Goal: Entertainment & Leisure: Browse casually

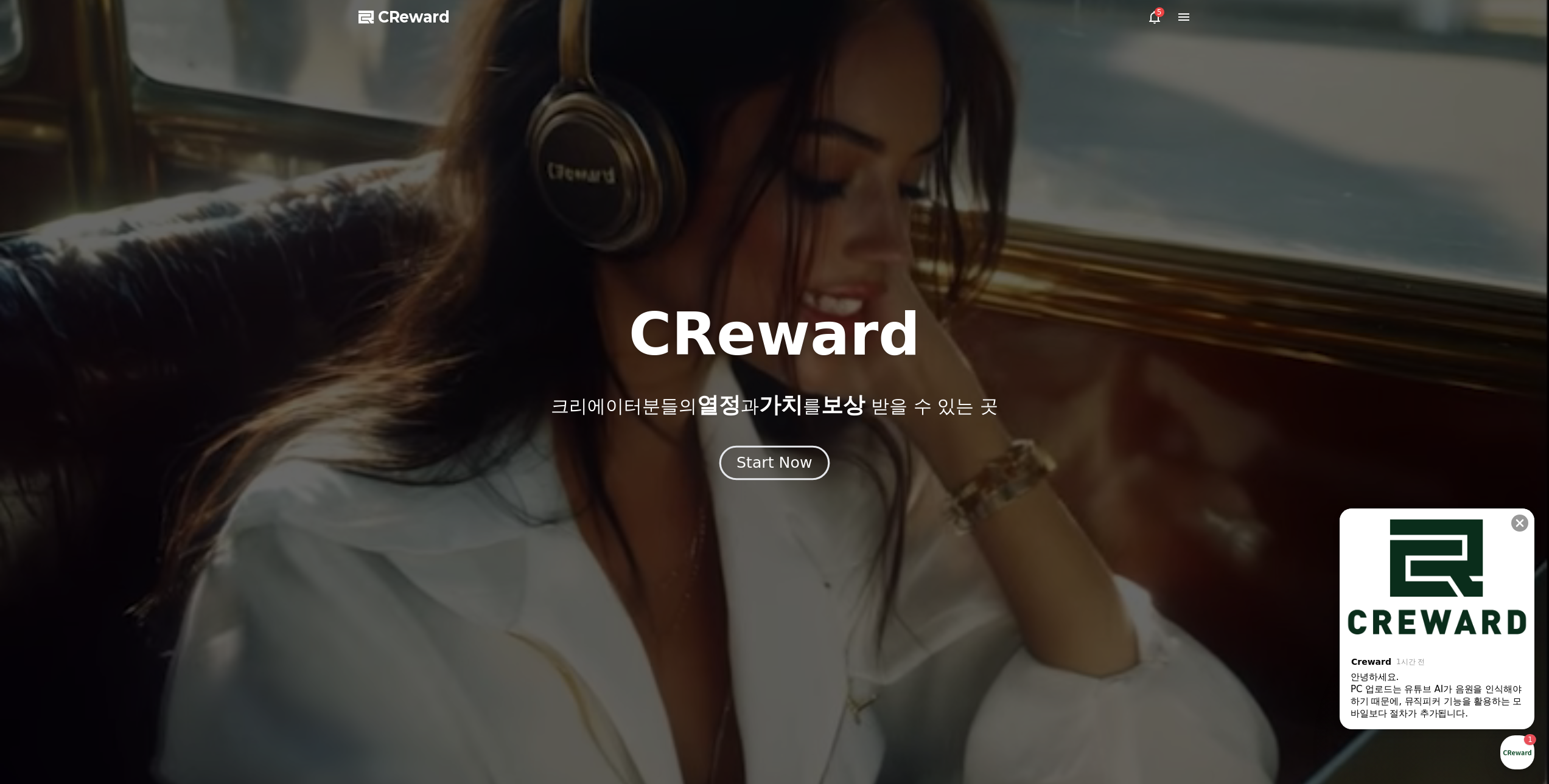
click at [785, 466] on div "Start Now" at bounding box center [774, 463] width 76 height 21
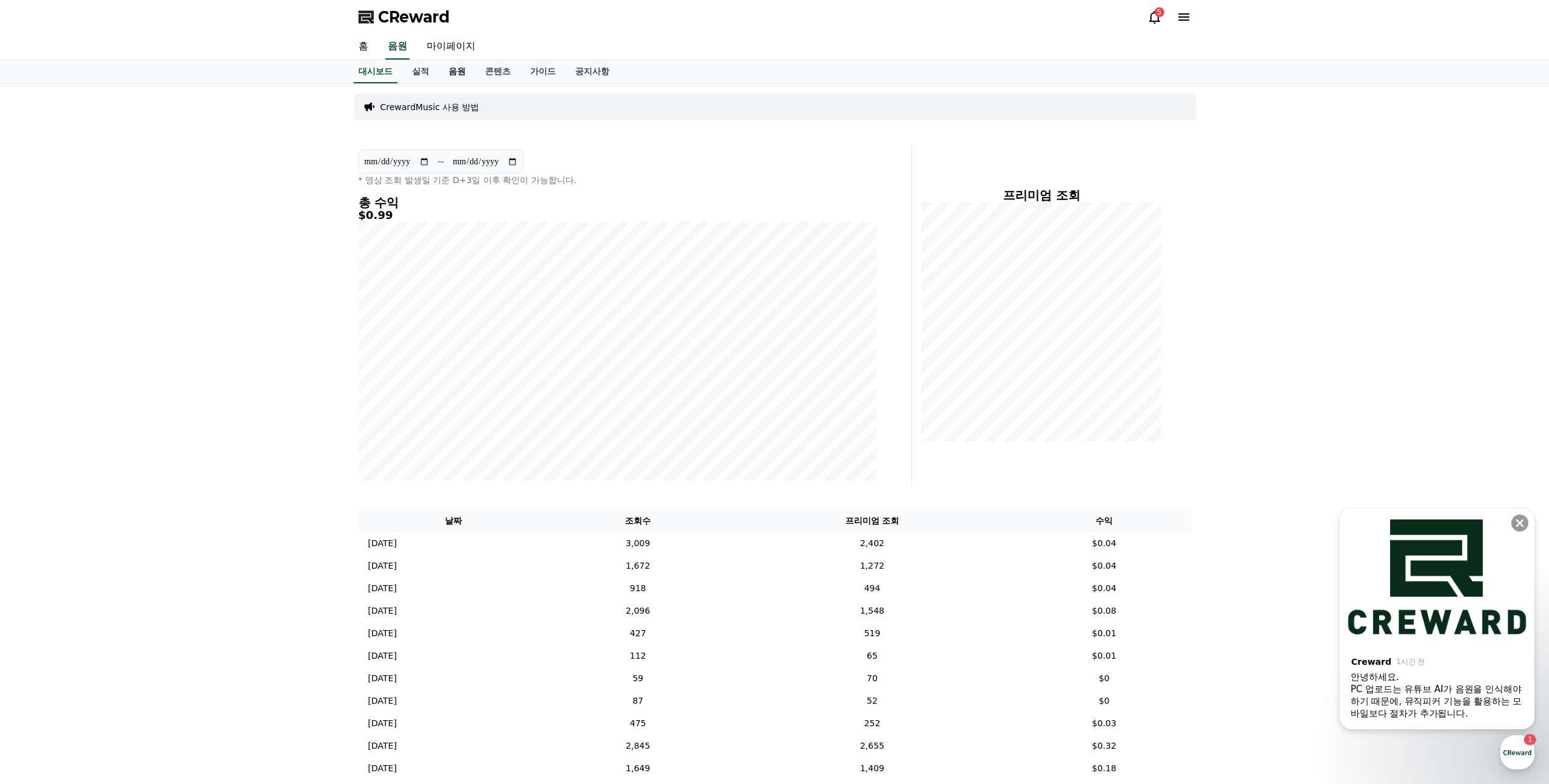
click at [452, 76] on link "음원" at bounding box center [457, 71] width 37 height 23
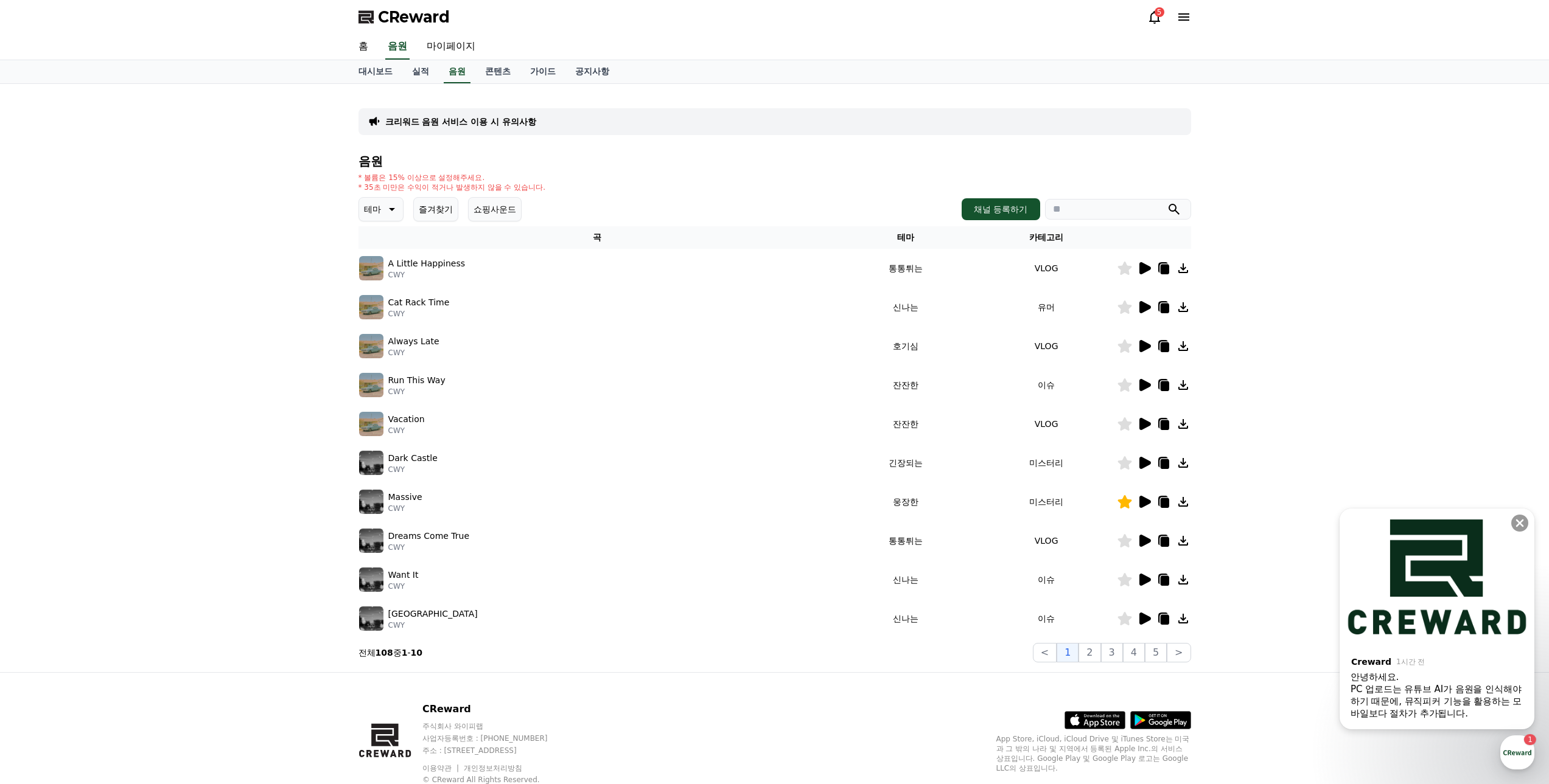
click at [386, 206] on icon at bounding box center [391, 209] width 15 height 15
click at [377, 281] on button "어두운" at bounding box center [378, 276] width 35 height 26
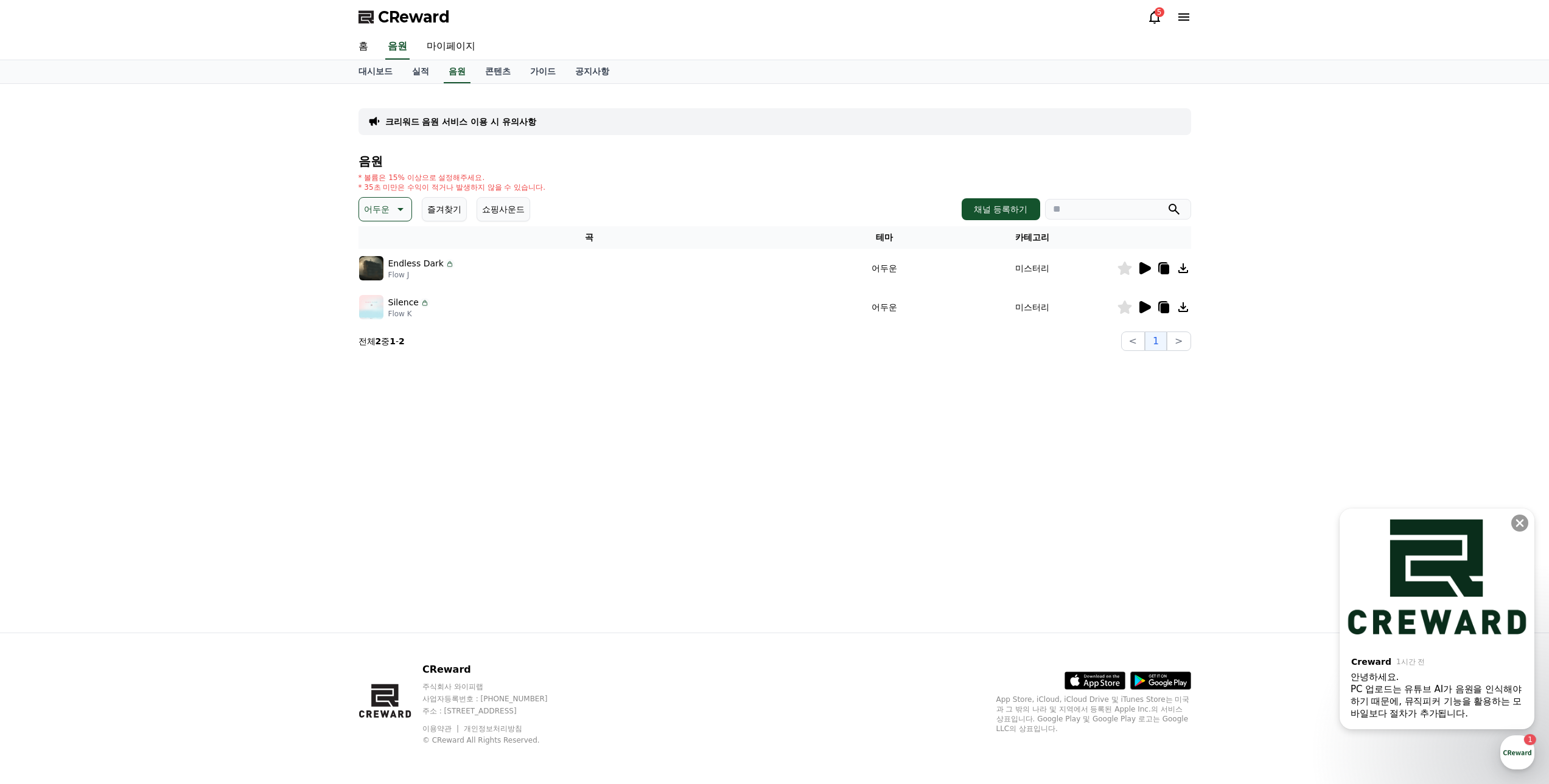
click at [1143, 270] on icon at bounding box center [1145, 268] width 12 height 12
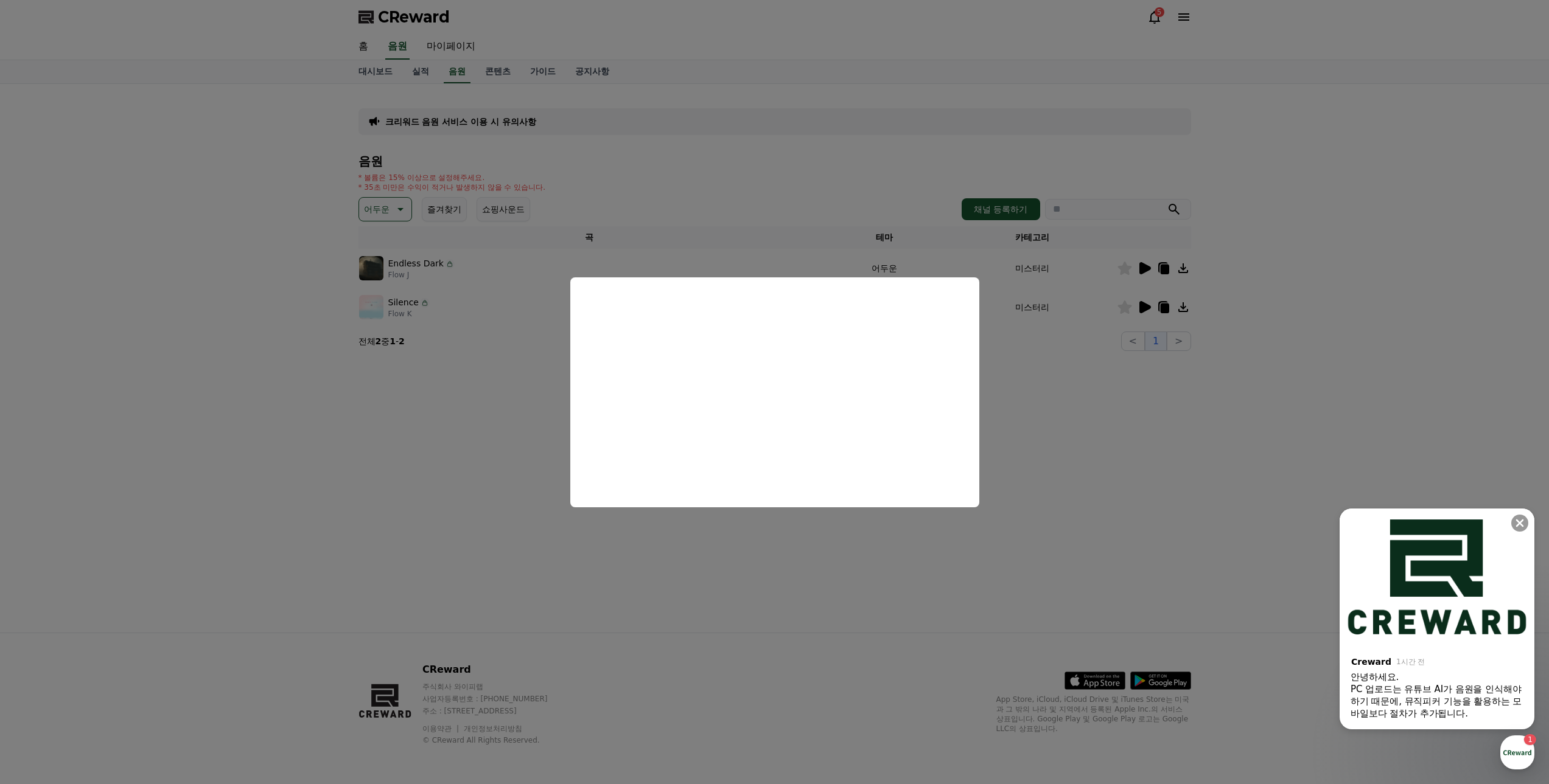
click at [1165, 417] on button "close modal" at bounding box center [774, 392] width 1549 height 784
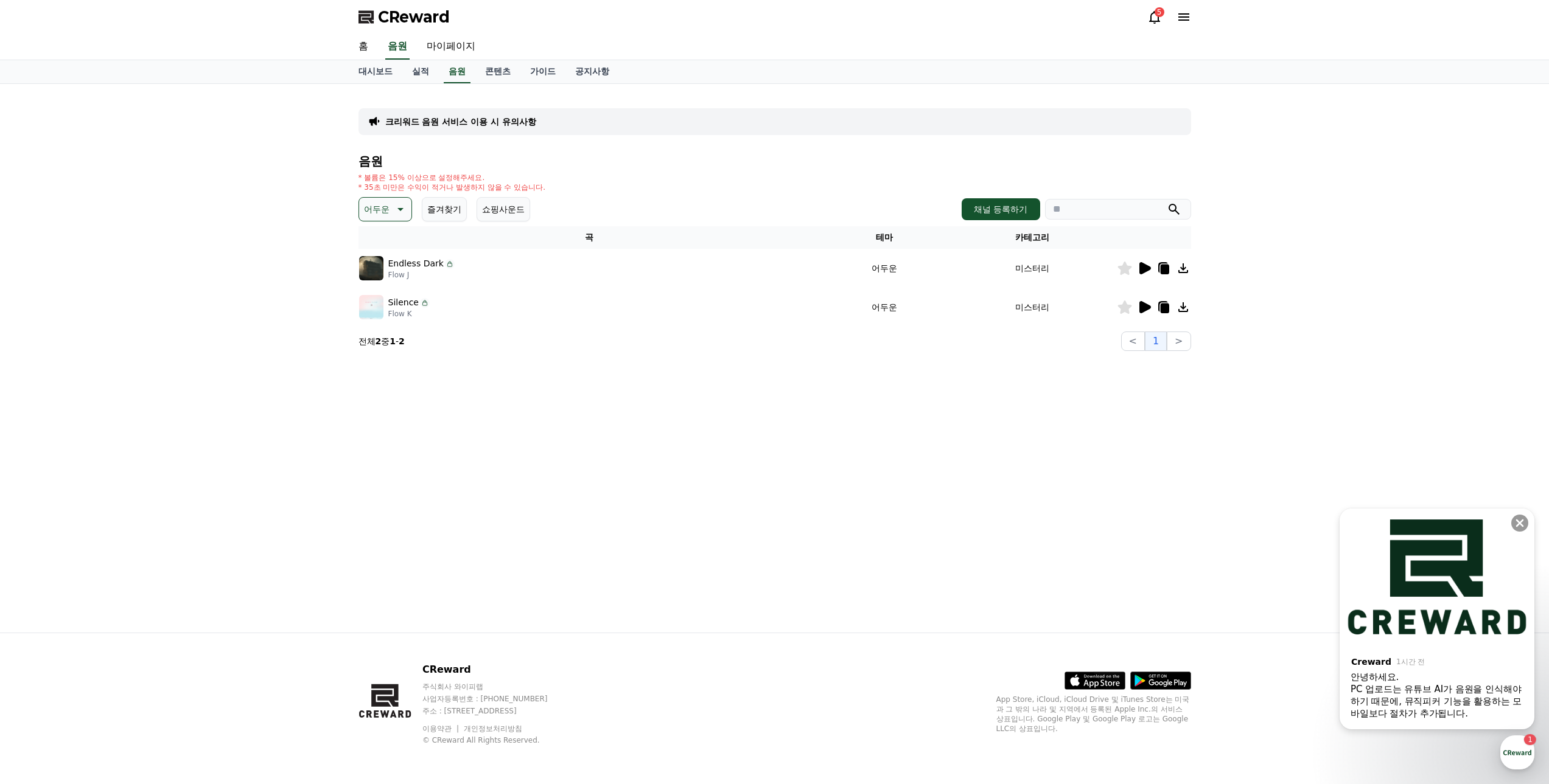
click at [1142, 303] on icon at bounding box center [1145, 307] width 12 height 12
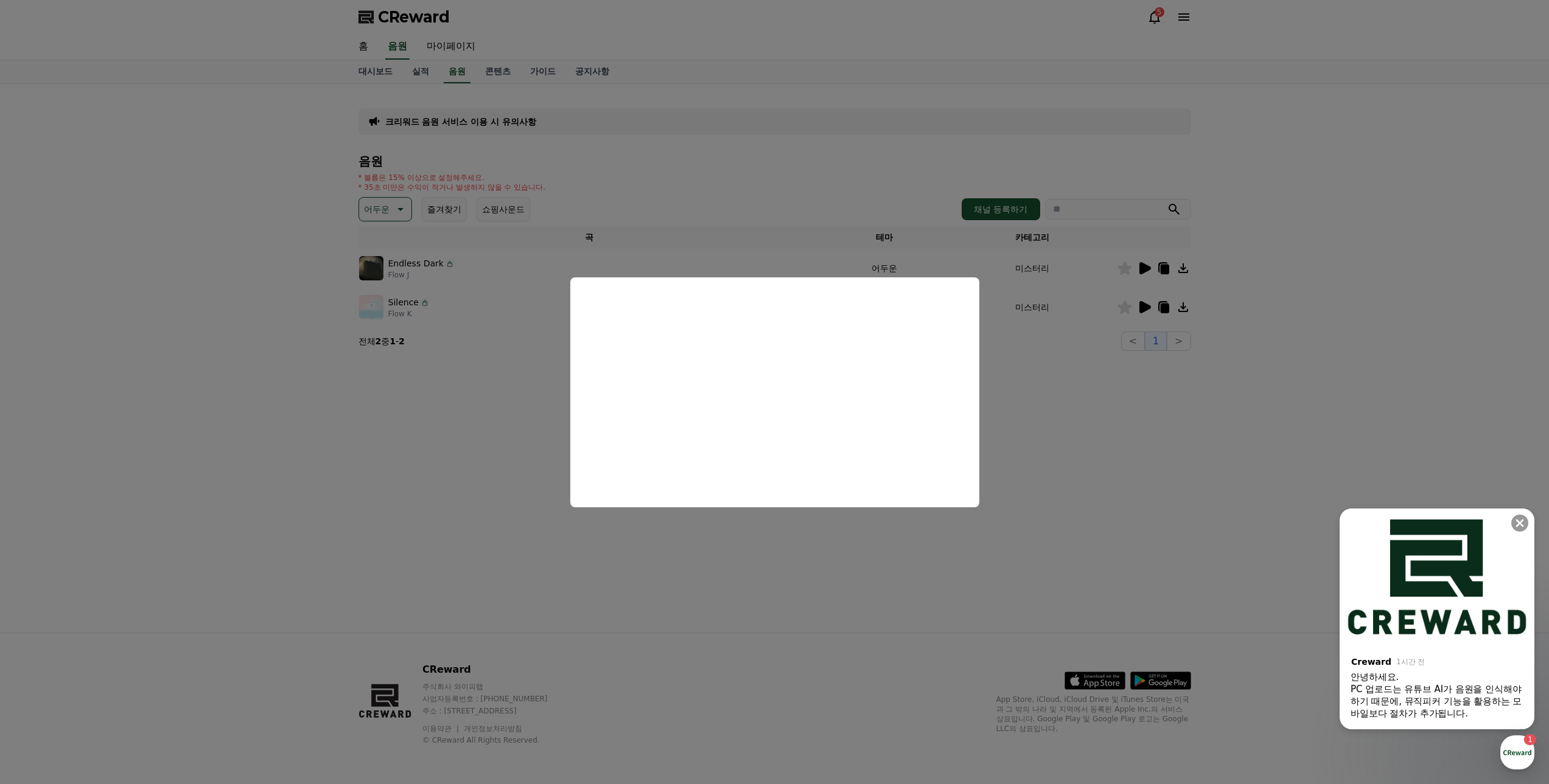
drag, startPoint x: 361, startPoint y: 415, endPoint x: 382, endPoint y: 203, distance: 213.0
click at [362, 408] on button "close modal" at bounding box center [774, 392] width 1549 height 784
click at [382, 203] on p "어두운" at bounding box center [376, 209] width 26 height 17
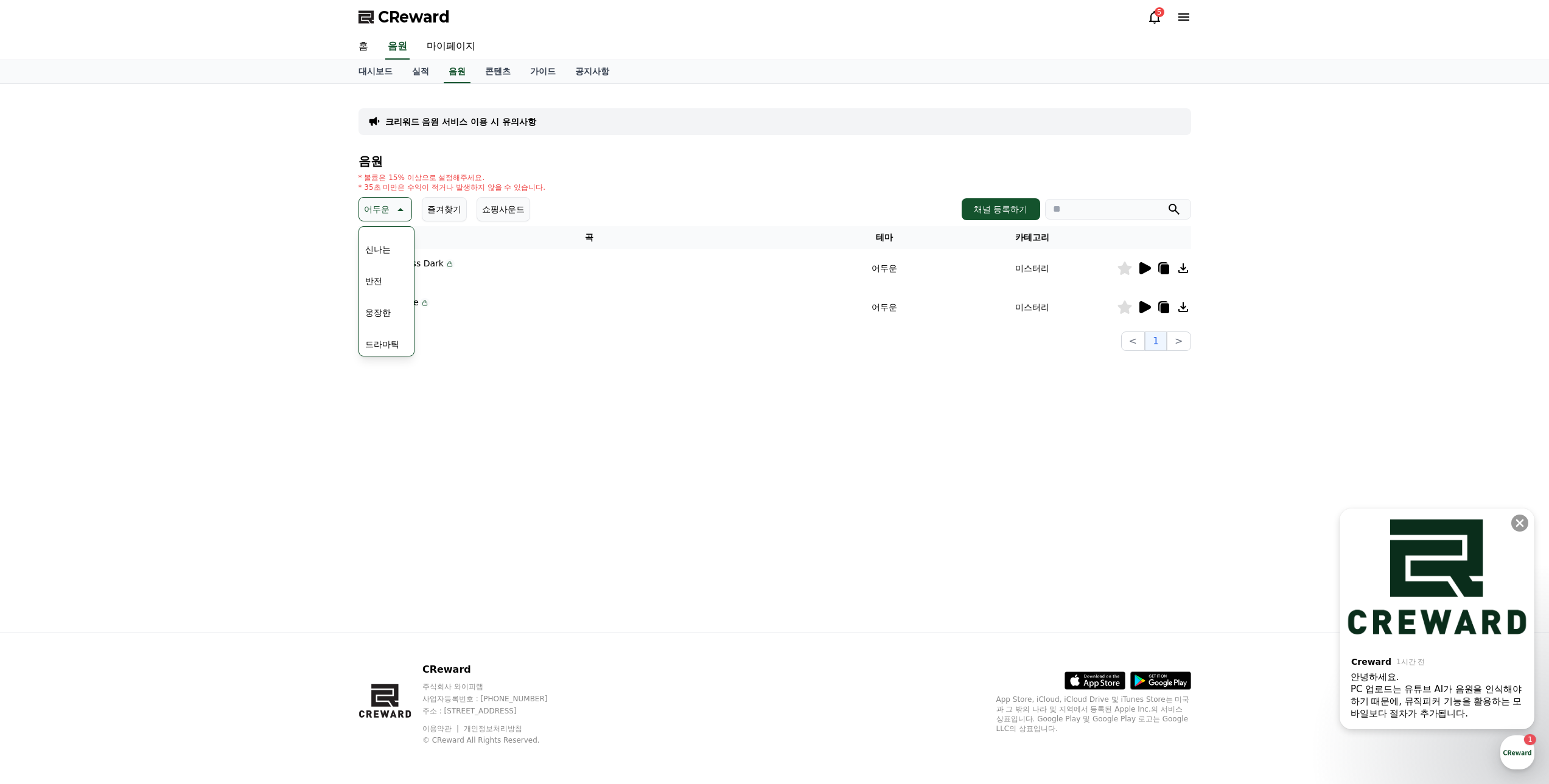
scroll to position [182, 0]
click at [377, 284] on button "반전" at bounding box center [373, 280] width 26 height 26
click at [376, 203] on p "반전" at bounding box center [372, 209] width 17 height 17
click at [385, 281] on button "드라마틱" at bounding box center [382, 283] width 44 height 26
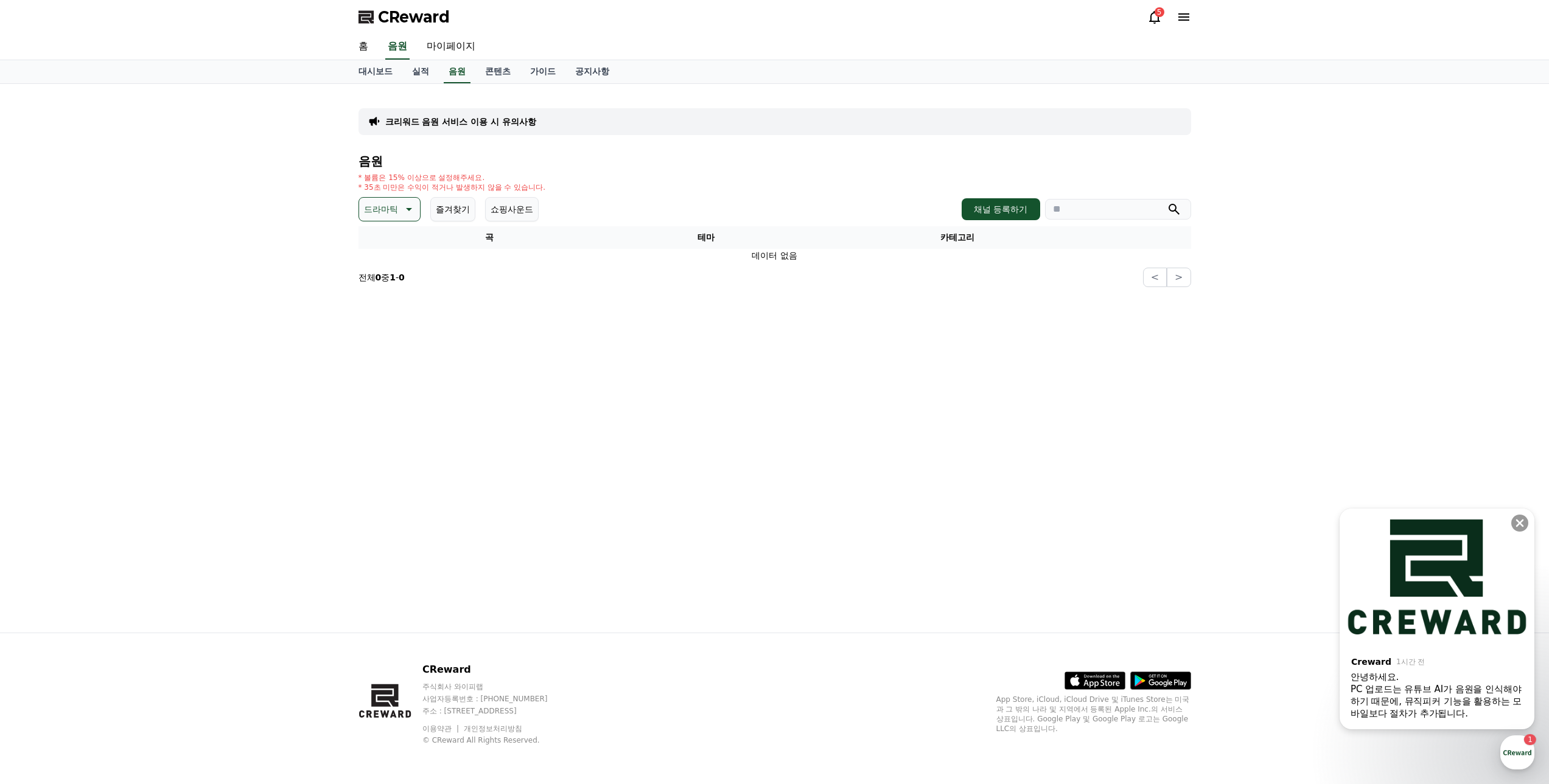
click at [398, 208] on p "드라마틱" at bounding box center [381, 209] width 34 height 17
click at [389, 288] on button "분위기있는" at bounding box center [386, 285] width 52 height 26
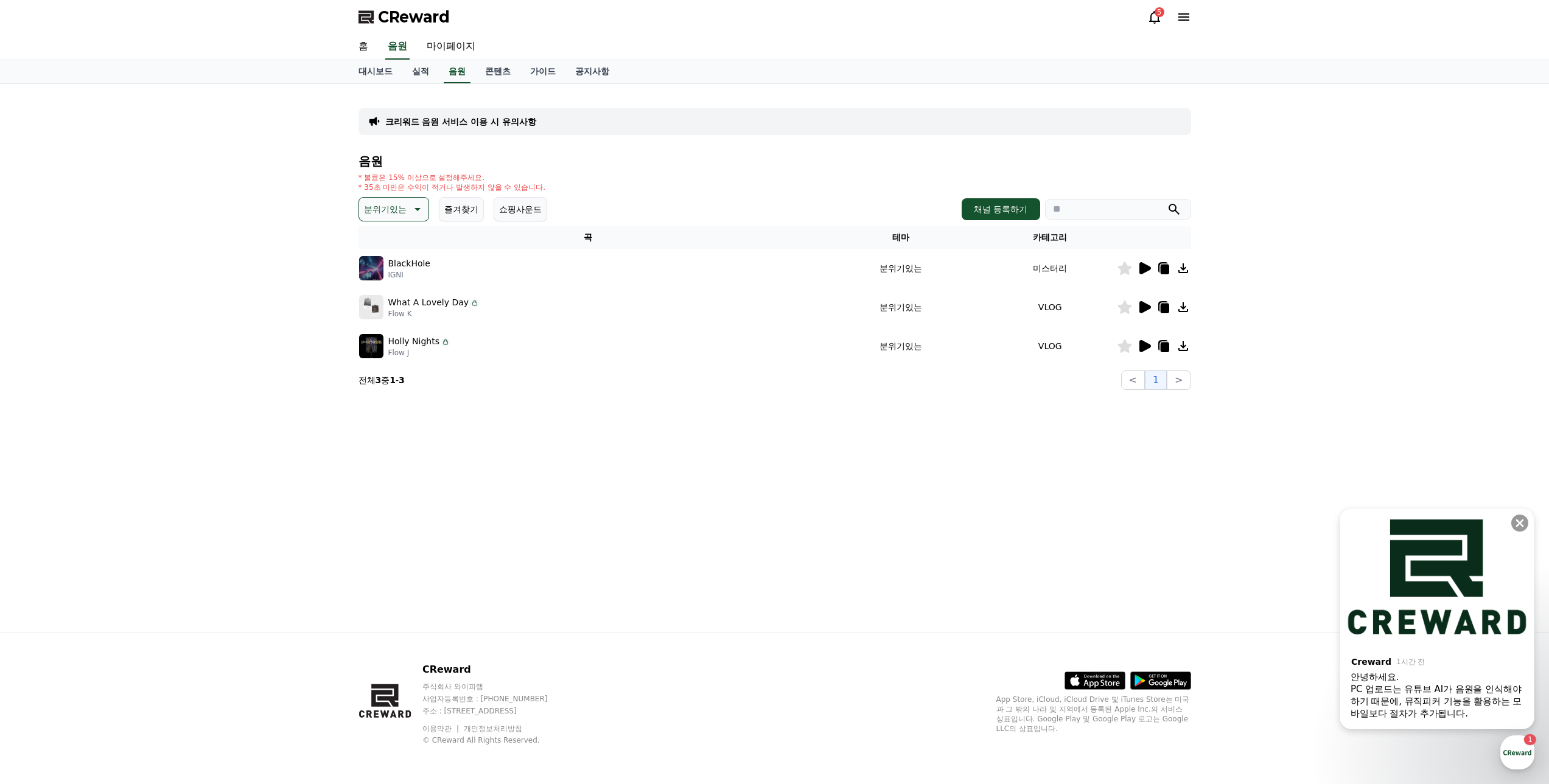
click at [1140, 267] on icon at bounding box center [1145, 268] width 12 height 12
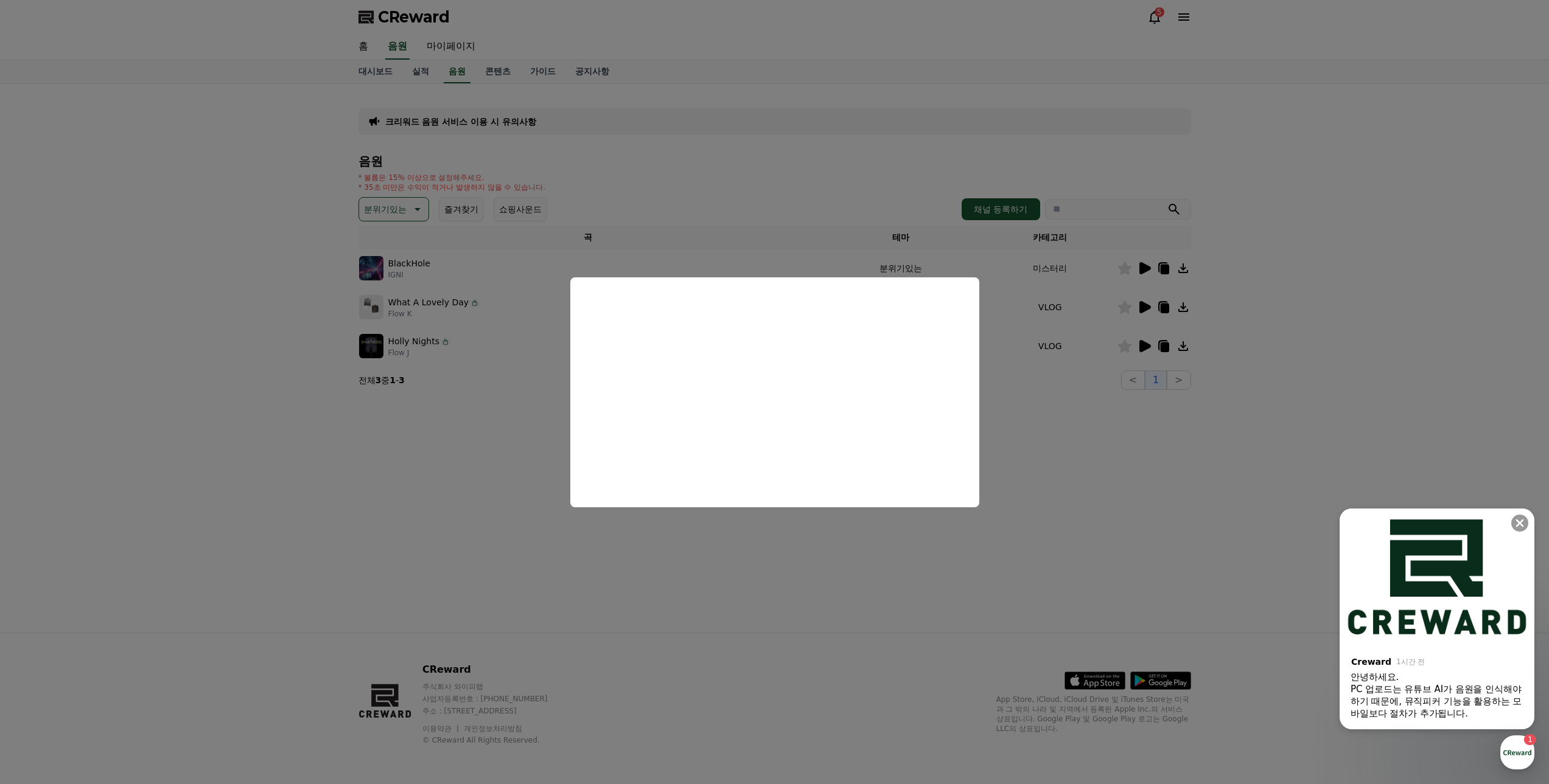
click at [1104, 390] on button "close modal" at bounding box center [774, 392] width 1549 height 784
click at [1145, 306] on icon at bounding box center [1145, 307] width 12 height 12
click at [1108, 414] on button "close modal" at bounding box center [774, 392] width 1549 height 784
click at [1142, 347] on icon at bounding box center [1145, 346] width 12 height 12
drag, startPoint x: 290, startPoint y: 272, endPoint x: 368, endPoint y: 215, distance: 96.6
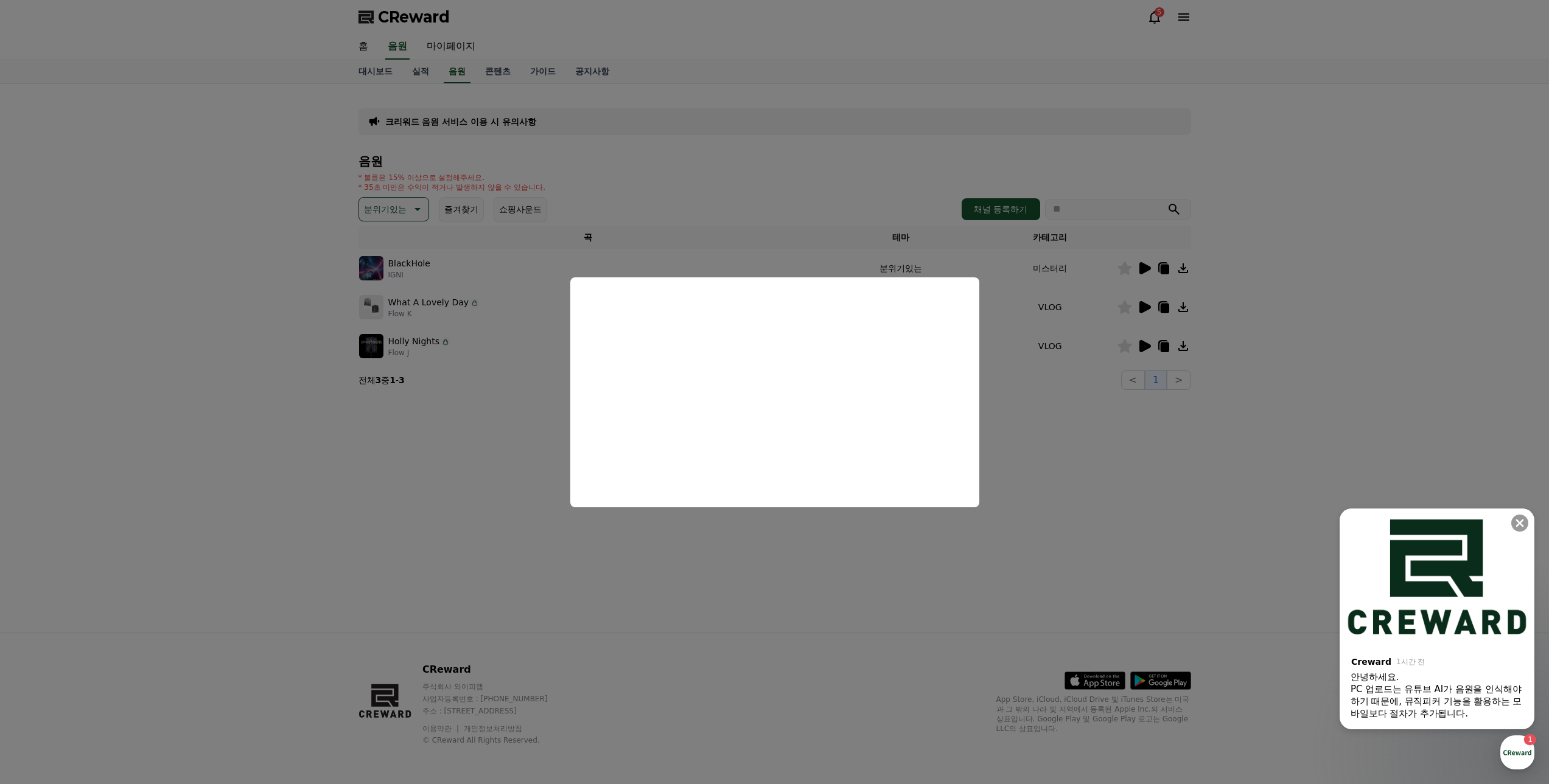
click at [292, 270] on button "close modal" at bounding box center [774, 392] width 1549 height 784
click at [388, 206] on p "분위기있는" at bounding box center [385, 209] width 43 height 17
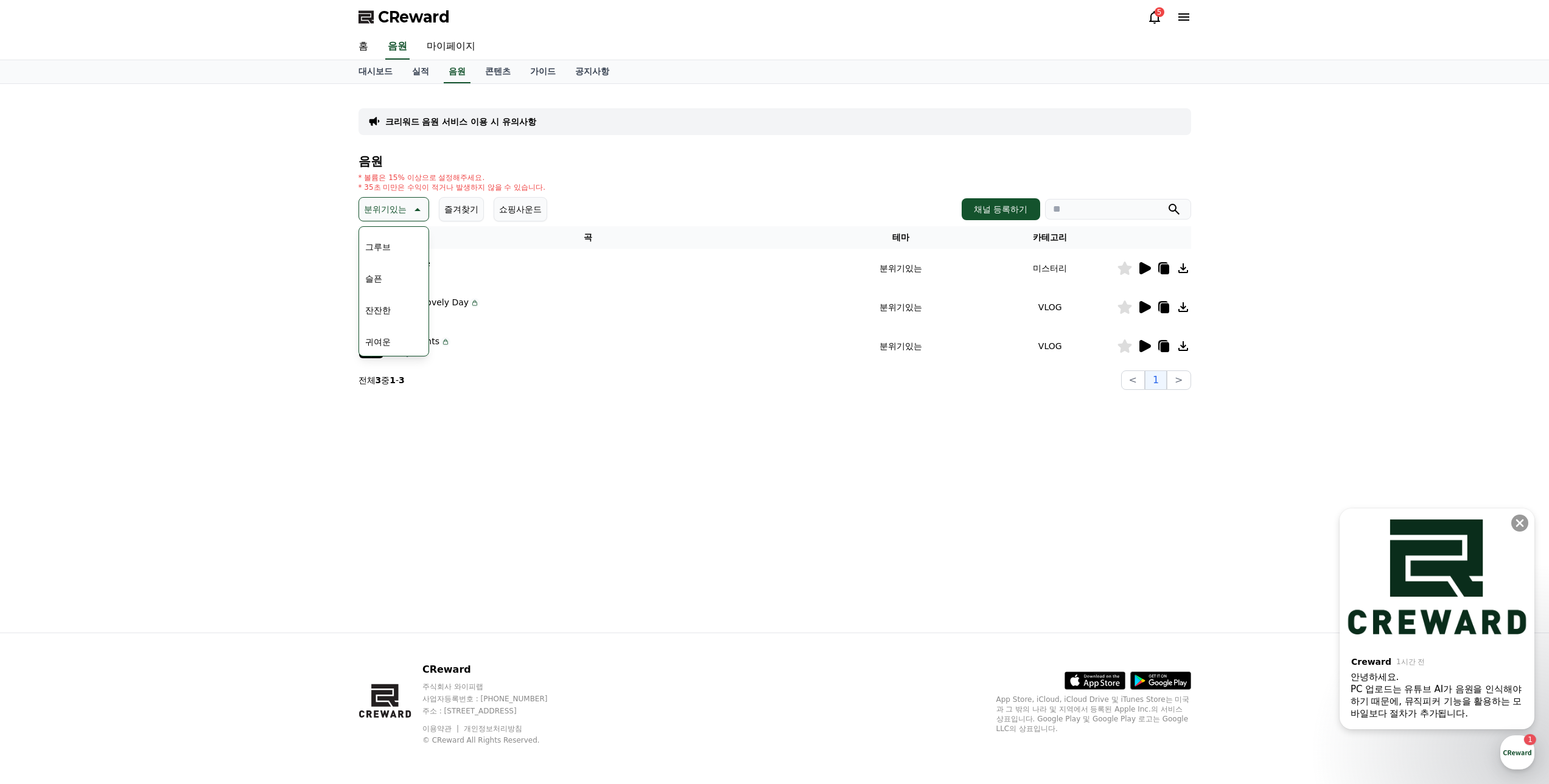
scroll to position [425, 0]
click at [379, 262] on button "슬픈" at bounding box center [373, 259] width 26 height 26
click at [1145, 267] on icon at bounding box center [1145, 268] width 12 height 12
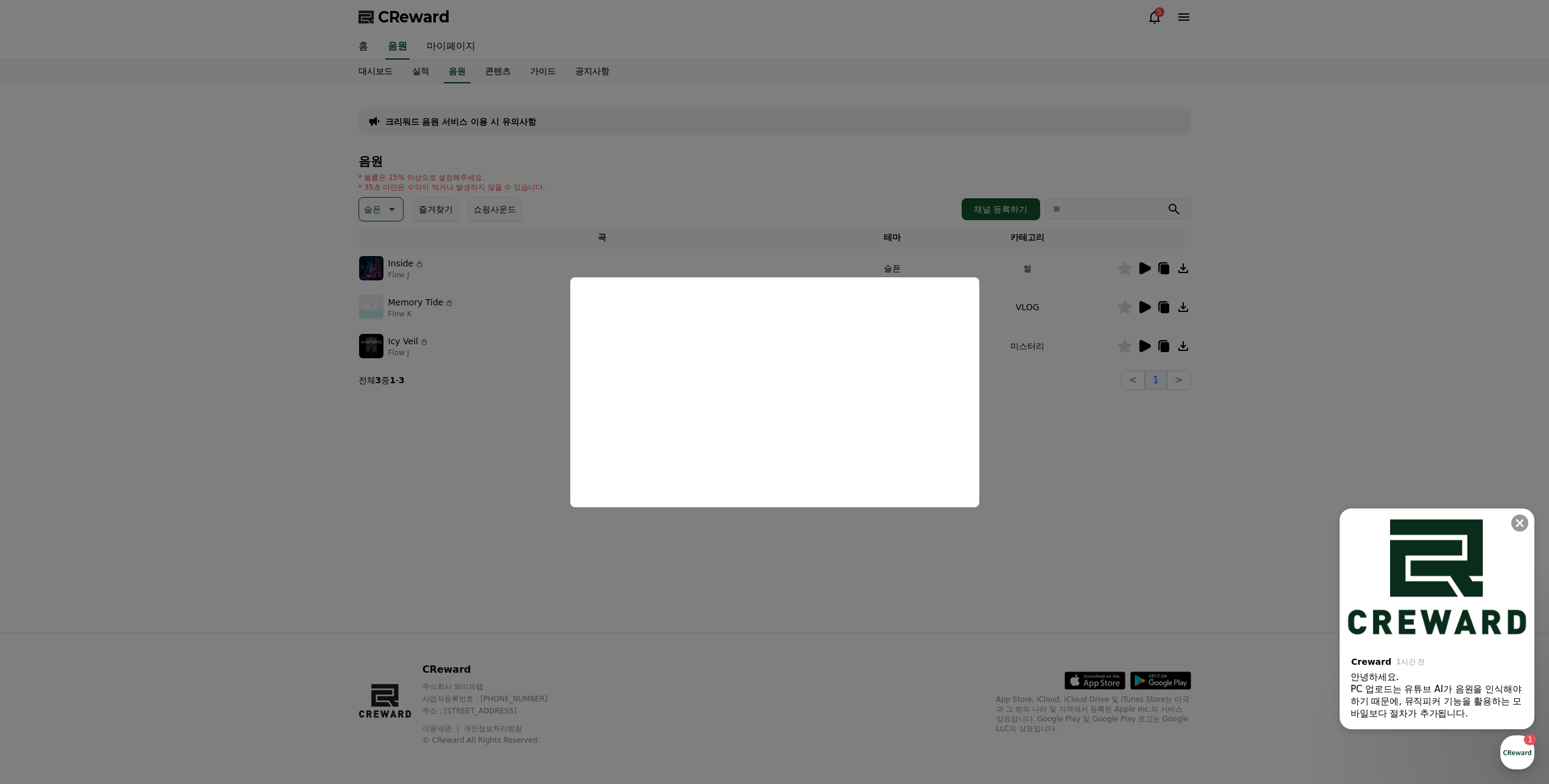
drag, startPoint x: 1085, startPoint y: 440, endPoint x: 1093, endPoint y: 431, distance: 12.0
click at [1093, 431] on button "close modal" at bounding box center [774, 392] width 1549 height 784
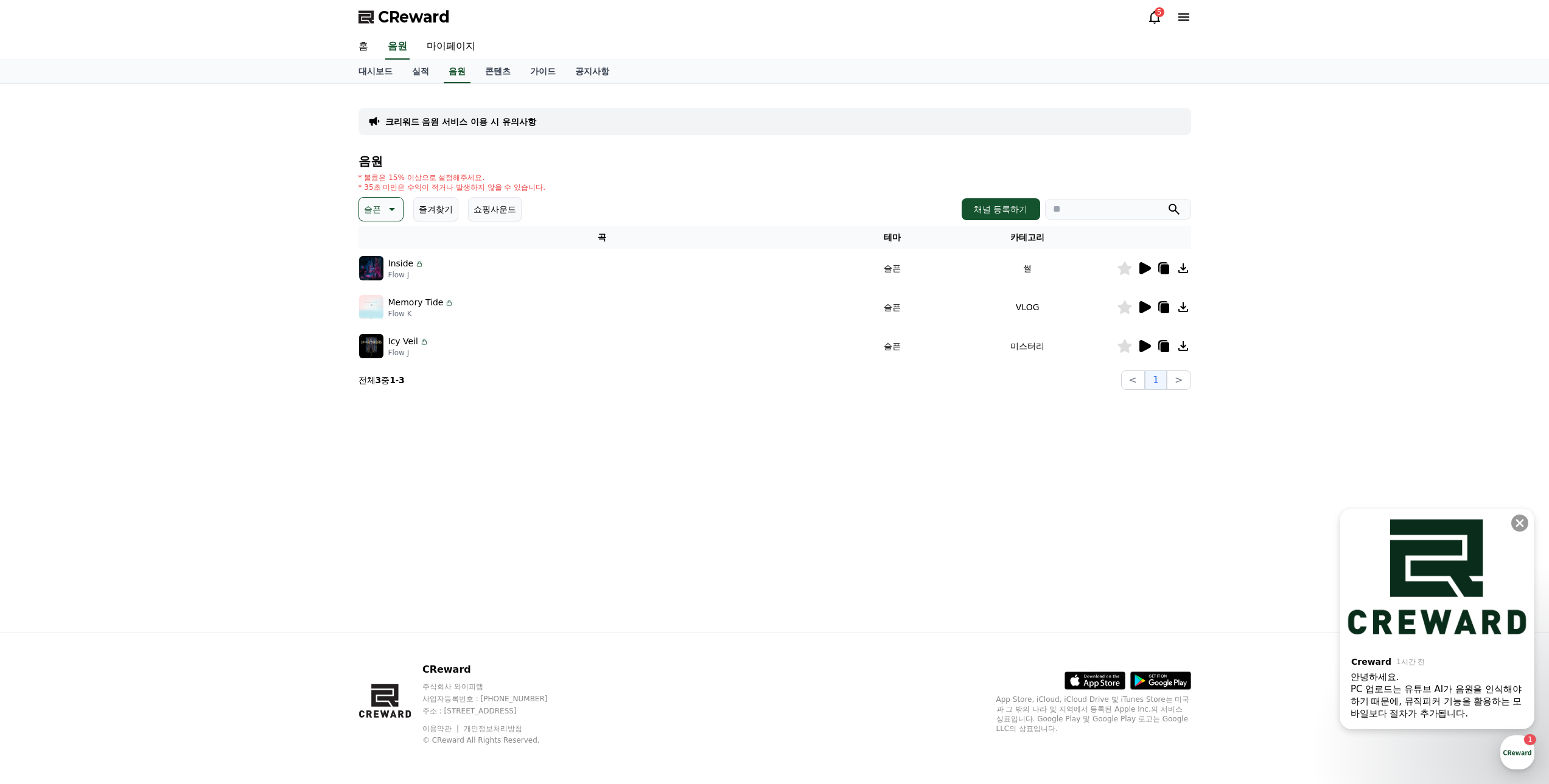
click at [1147, 303] on icon at bounding box center [1144, 307] width 15 height 15
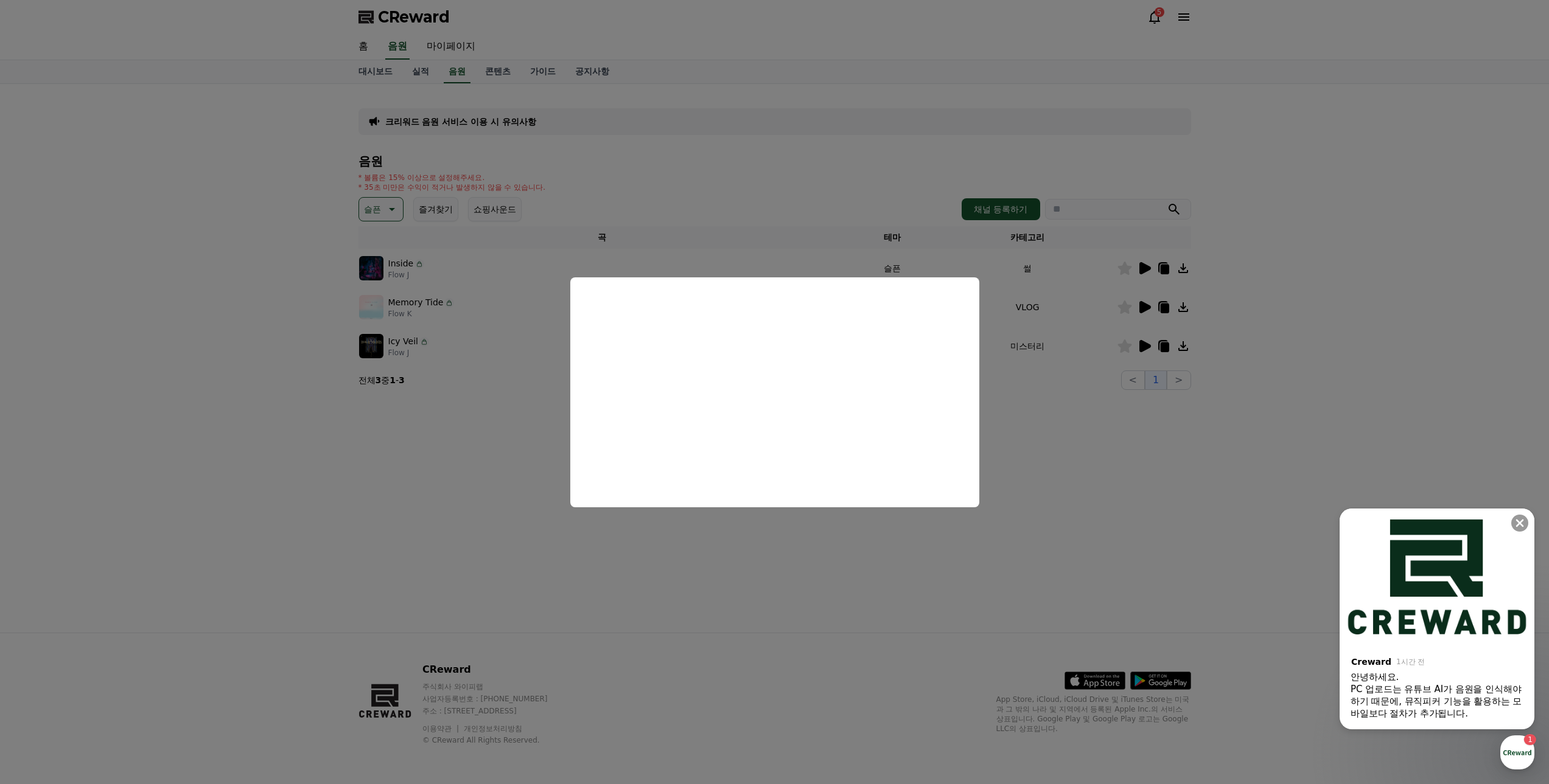
click at [1137, 425] on button "close modal" at bounding box center [774, 392] width 1549 height 784
click at [1141, 343] on icon at bounding box center [1145, 346] width 12 height 12
click at [317, 334] on button "close modal" at bounding box center [774, 392] width 1549 height 784
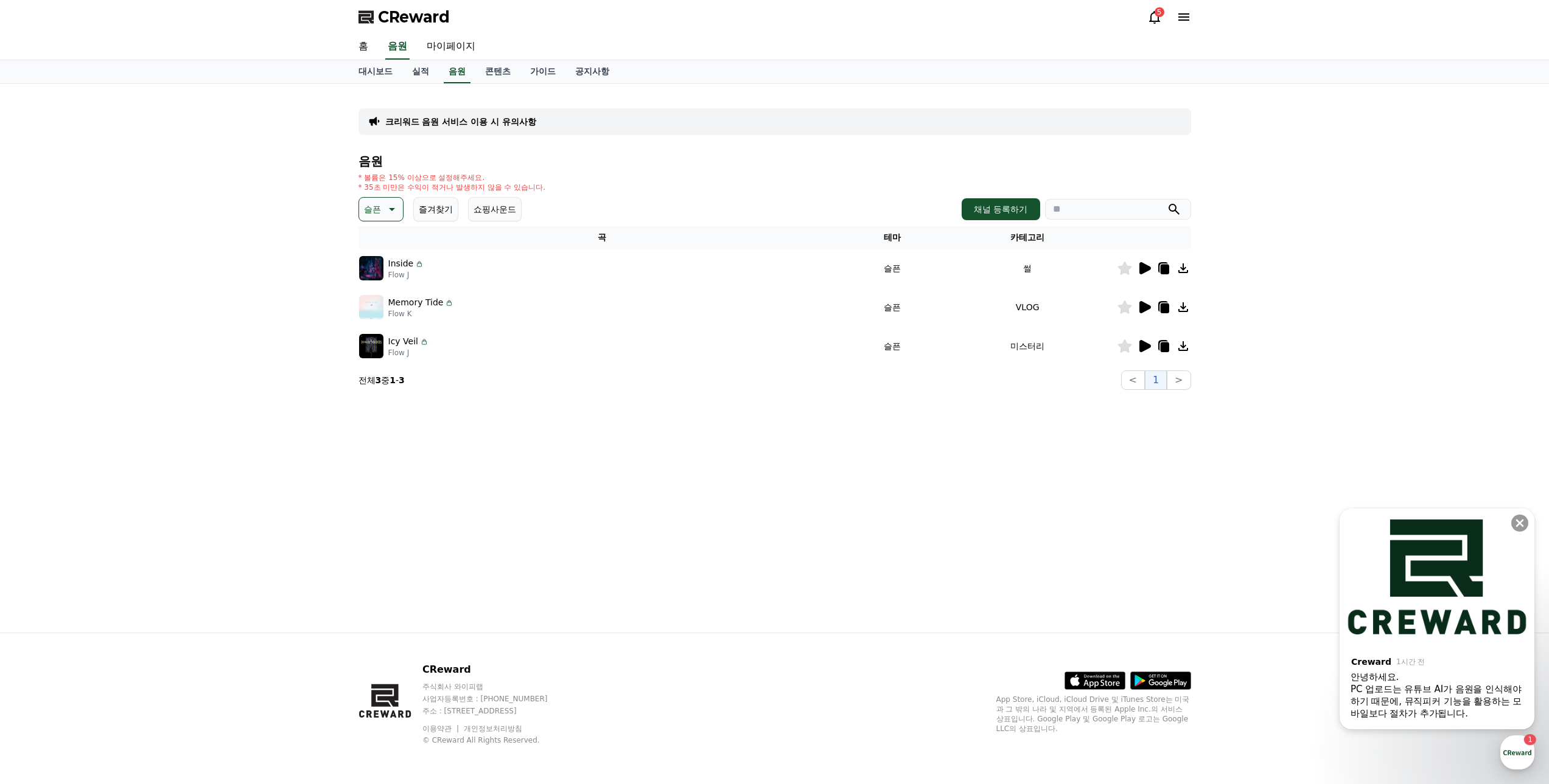
click at [384, 206] on icon at bounding box center [391, 209] width 15 height 15
click at [384, 307] on button "긴장되는" at bounding box center [382, 309] width 44 height 26
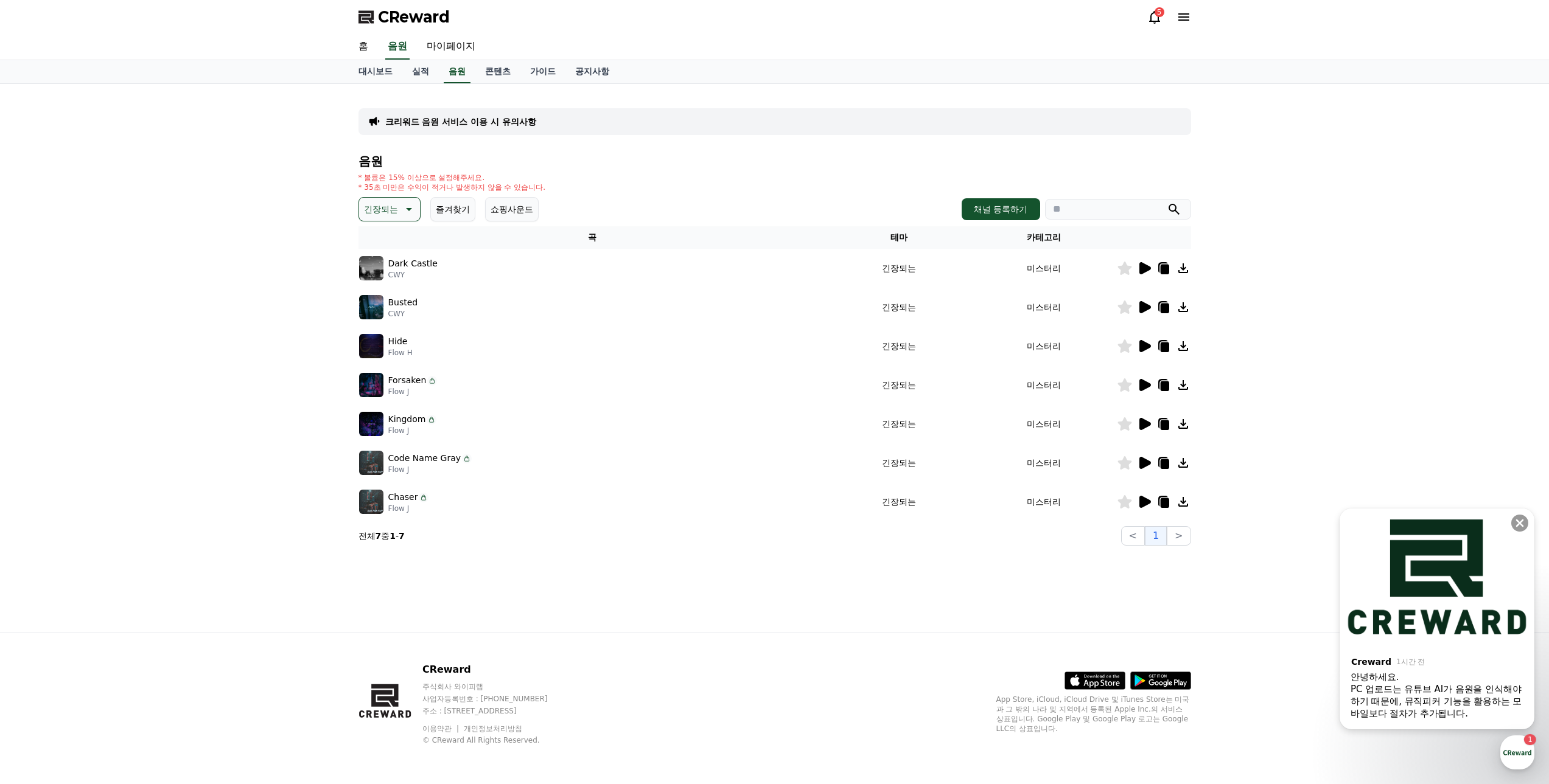
click at [1147, 272] on icon at bounding box center [1144, 268] width 15 height 15
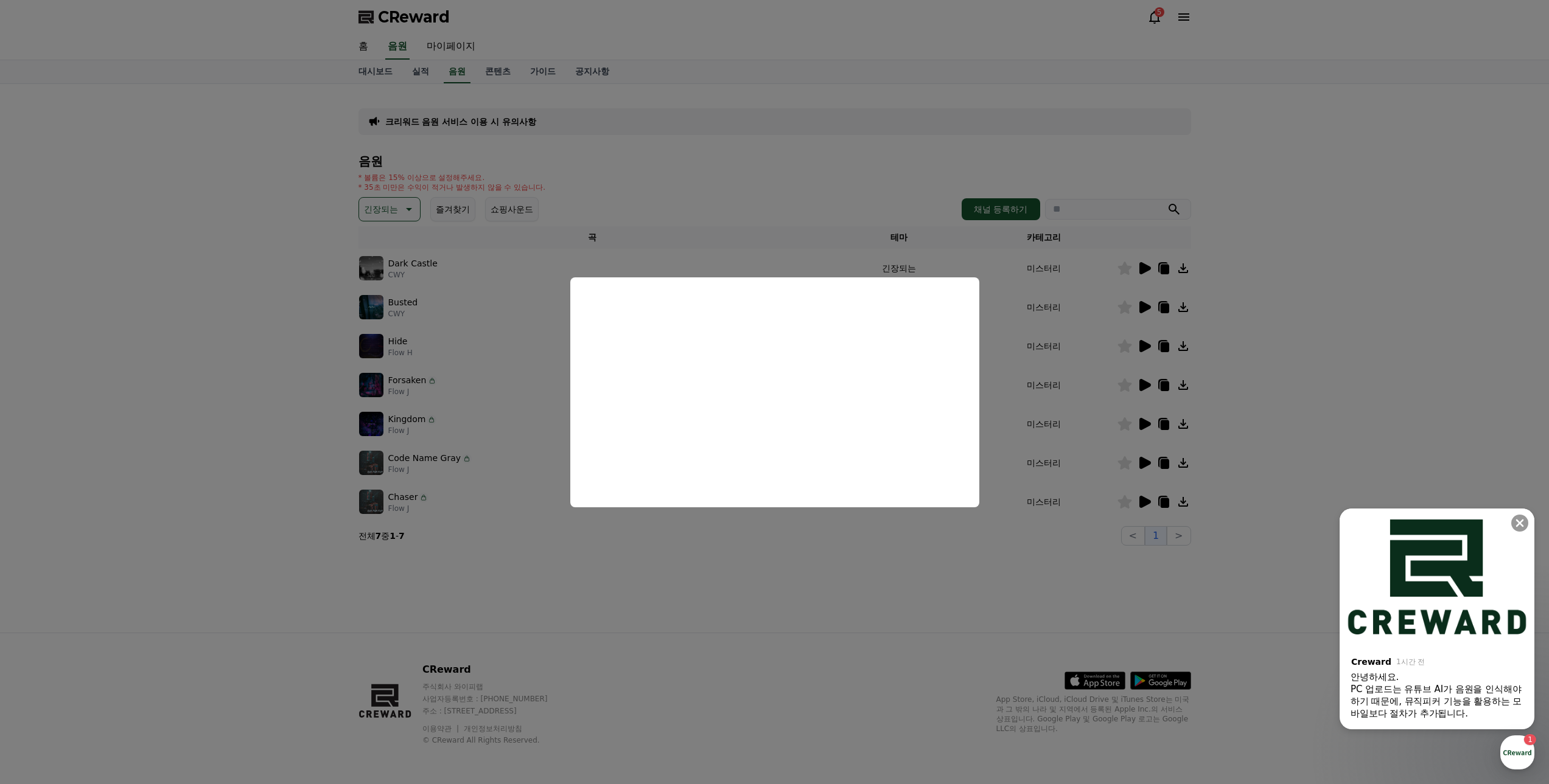
click at [1278, 304] on button "close modal" at bounding box center [774, 392] width 1549 height 784
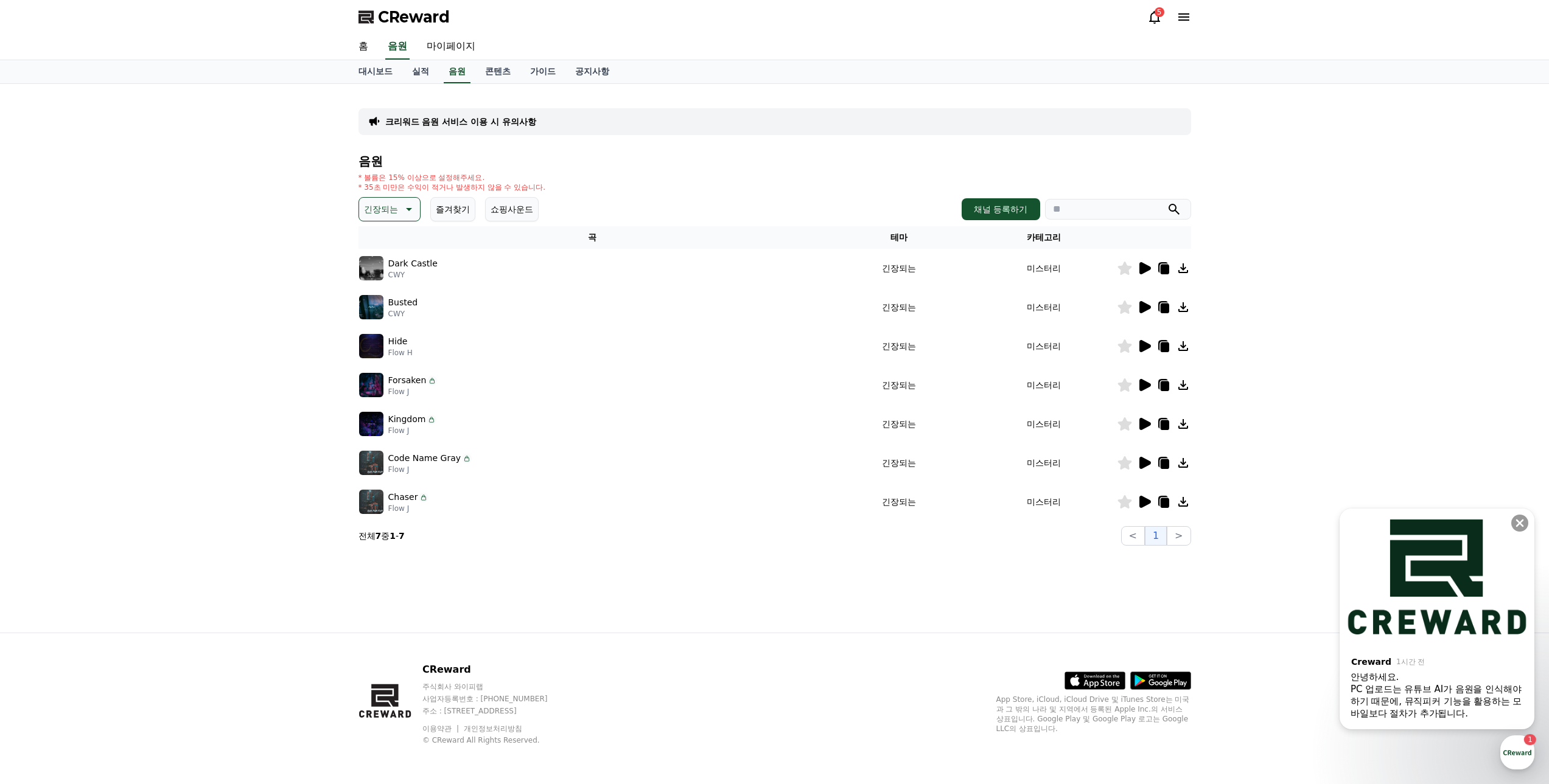
click at [1140, 302] on icon at bounding box center [1145, 307] width 12 height 12
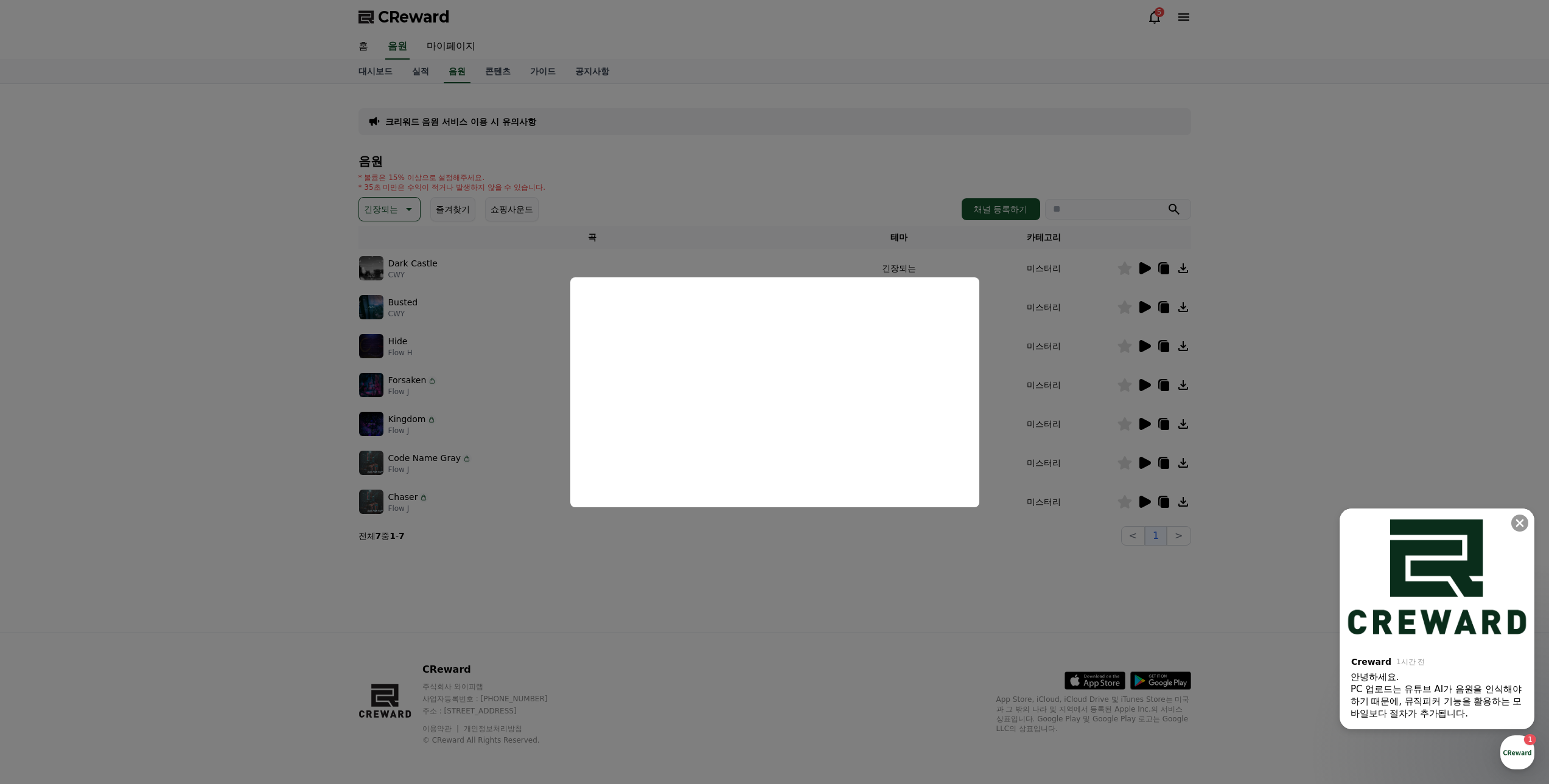
click at [735, 603] on button "close modal" at bounding box center [774, 392] width 1549 height 784
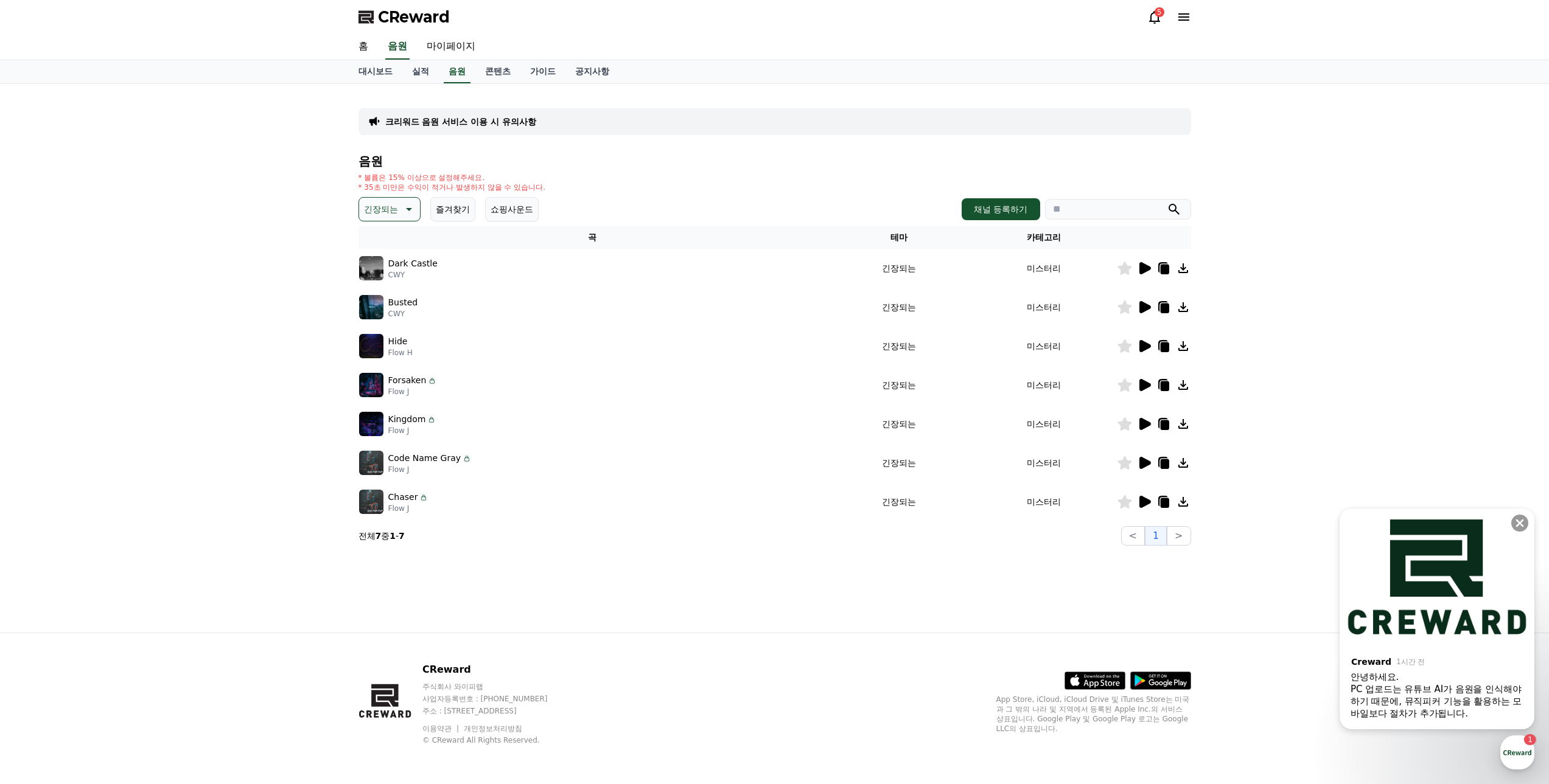
click at [1119, 307] on icon at bounding box center [1124, 307] width 14 height 13
click at [1143, 345] on icon at bounding box center [1145, 346] width 12 height 12
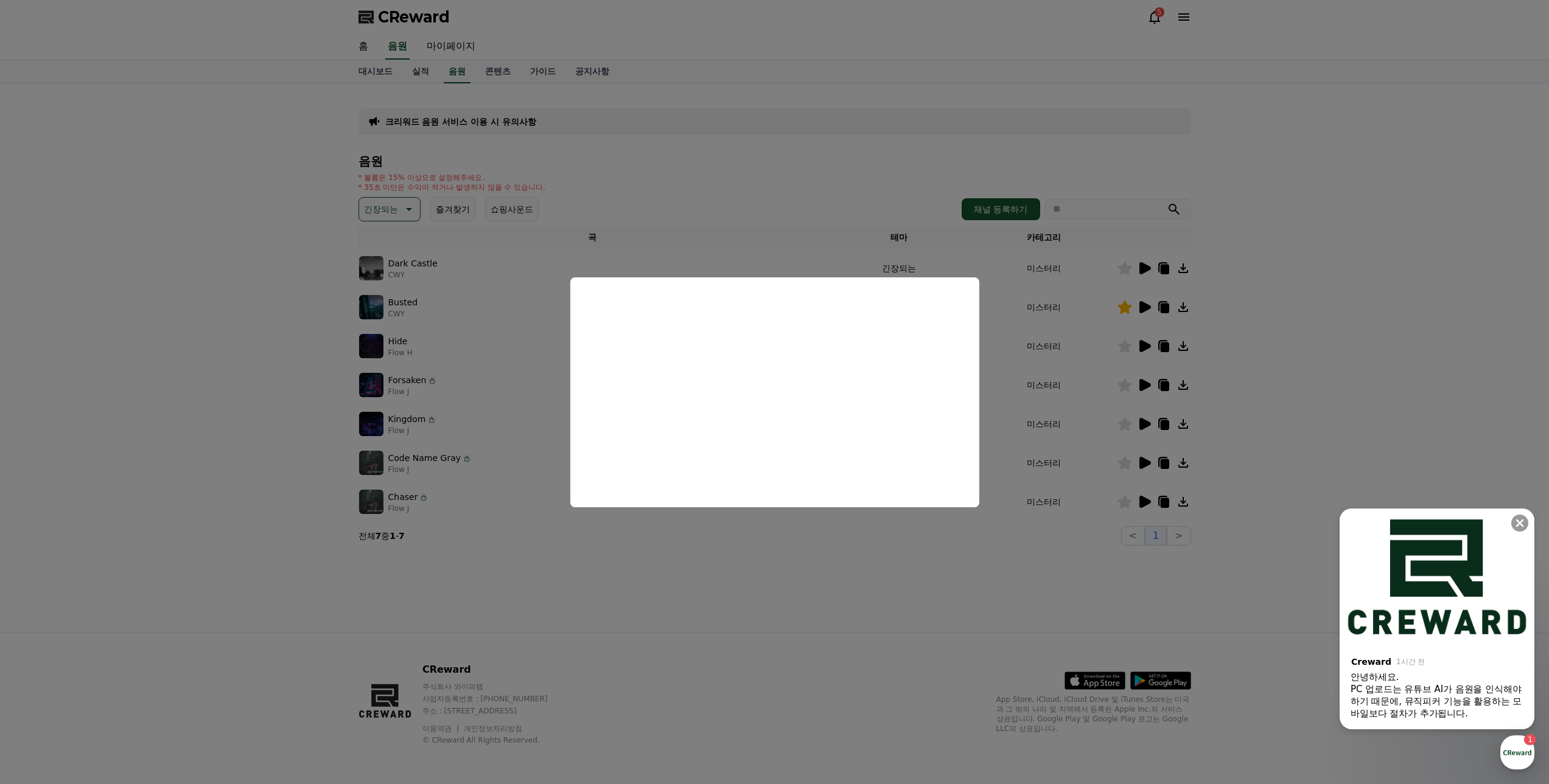
click at [760, 561] on button "close modal" at bounding box center [774, 392] width 1549 height 784
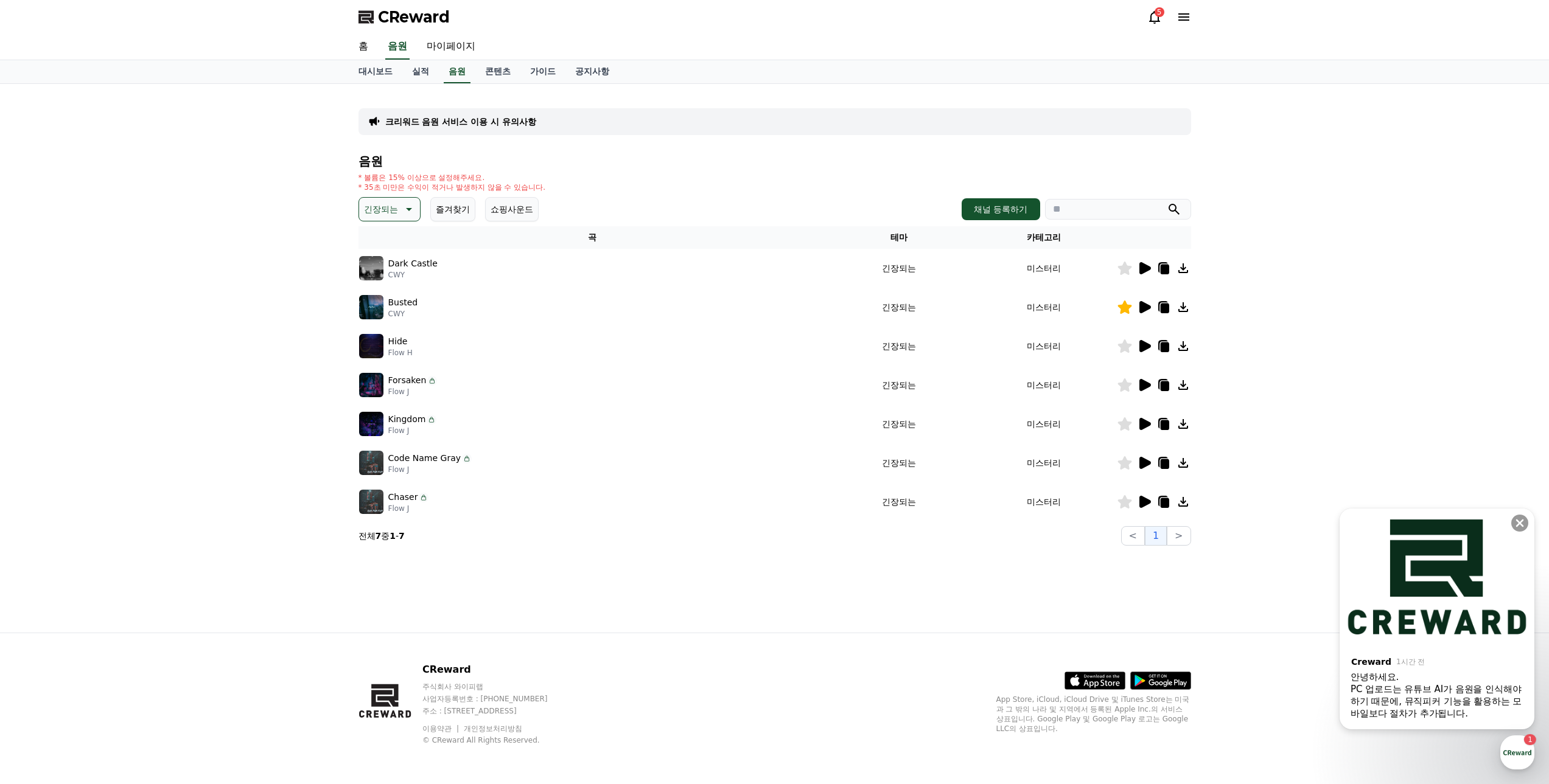
click at [1140, 389] on icon at bounding box center [1145, 385] width 12 height 12
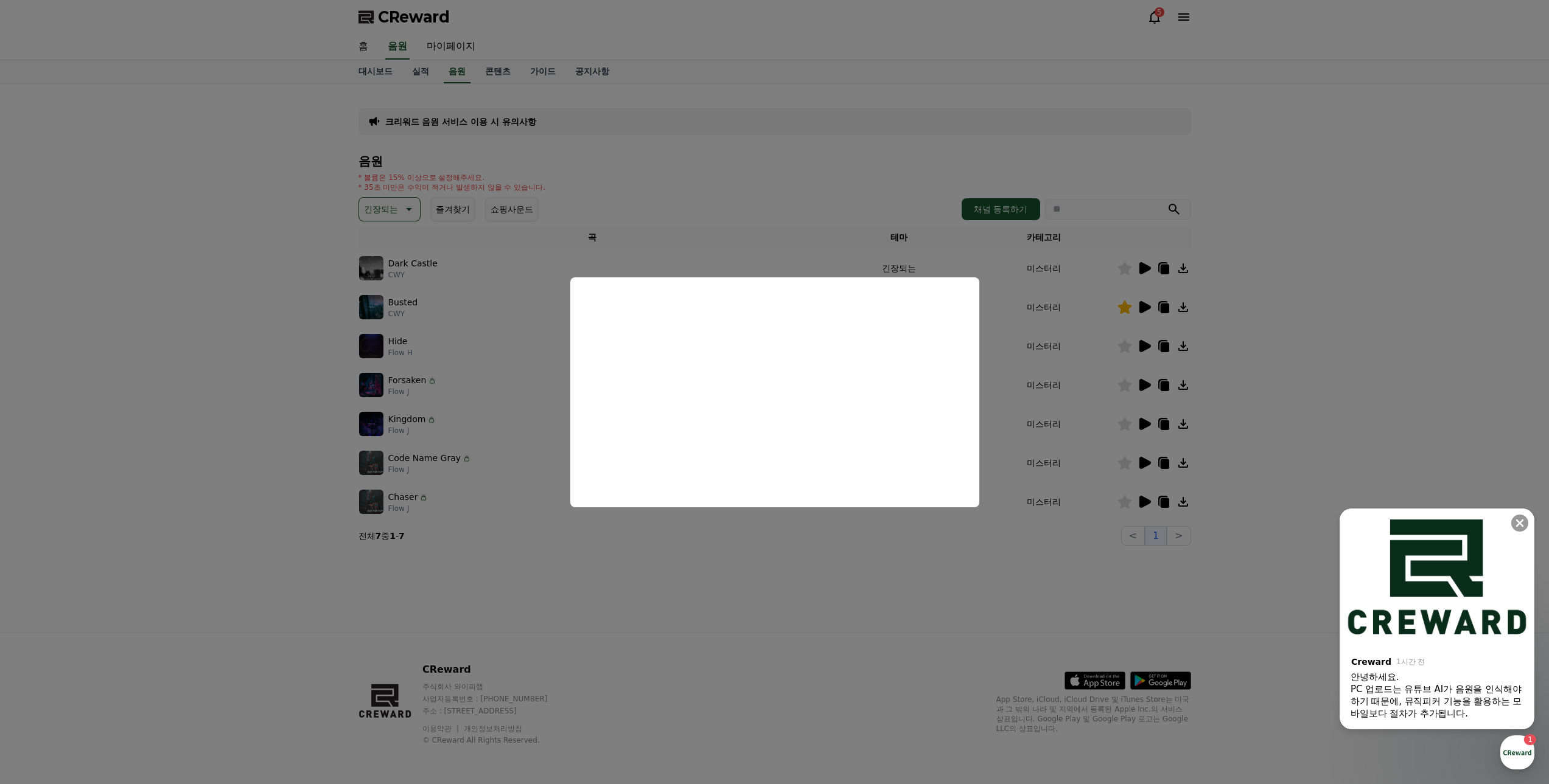
click at [748, 580] on button "close modal" at bounding box center [774, 392] width 1549 height 784
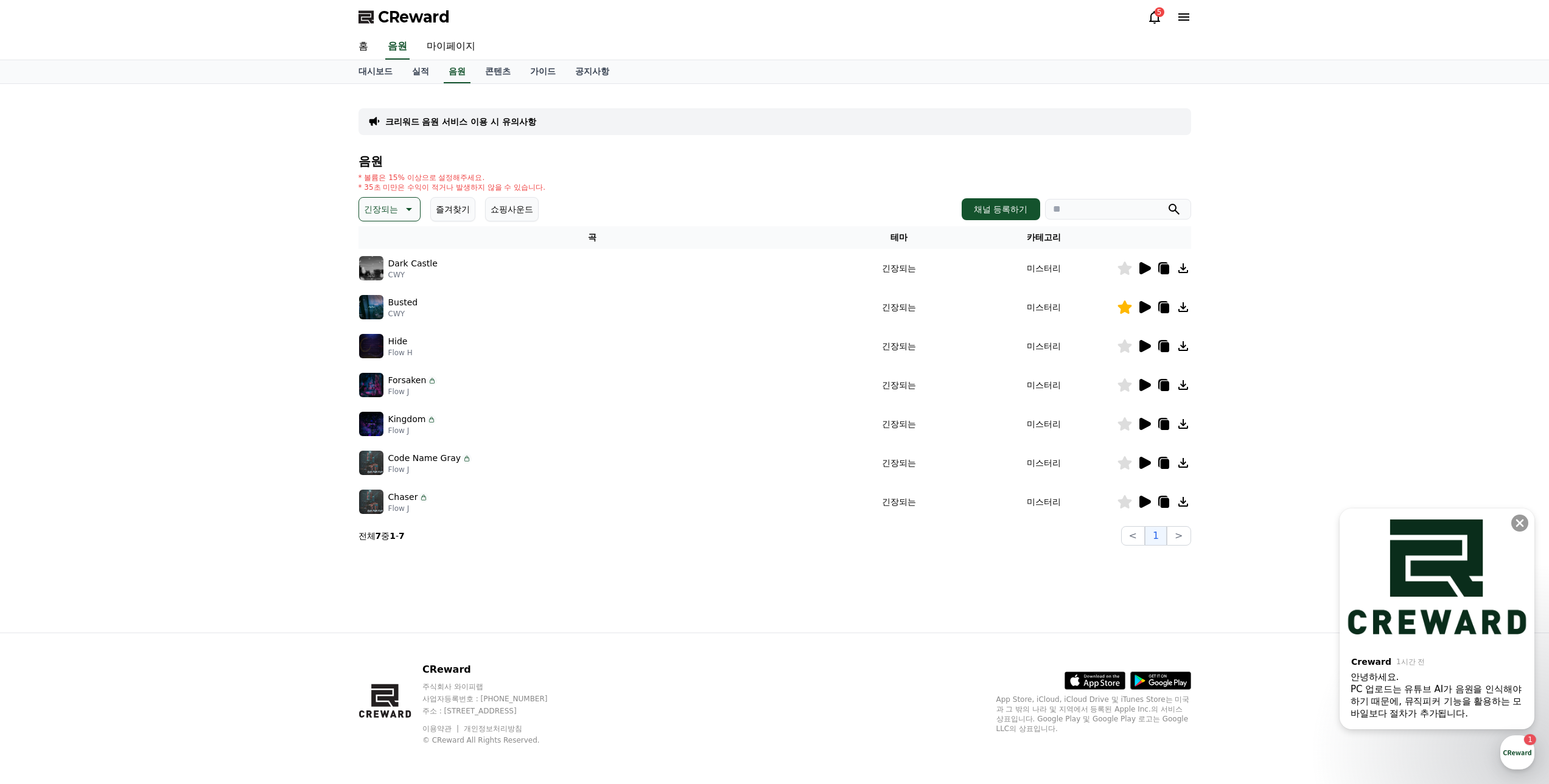
click at [1140, 420] on icon at bounding box center [1145, 424] width 12 height 12
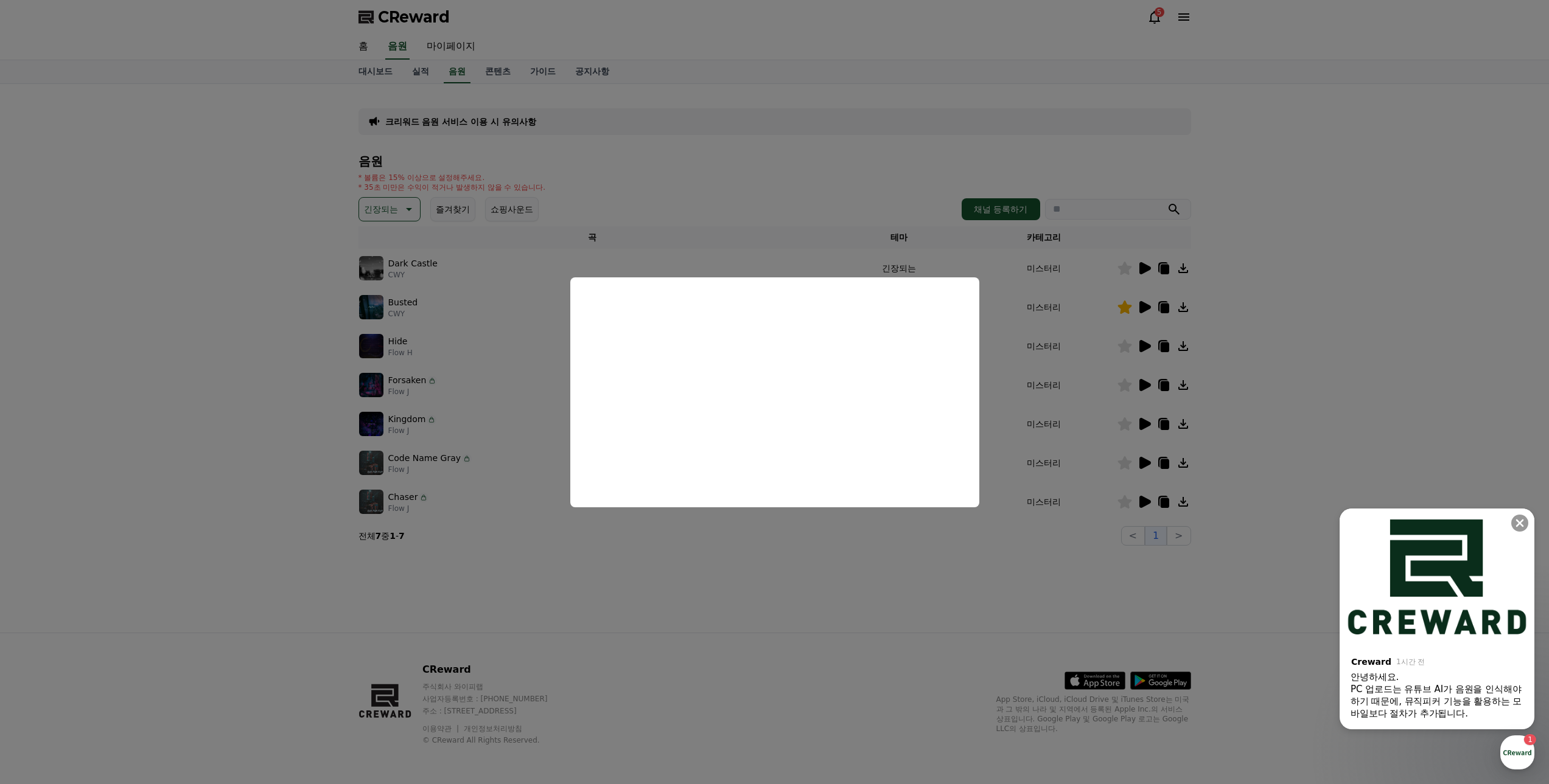
click at [701, 565] on button "close modal" at bounding box center [774, 392] width 1549 height 784
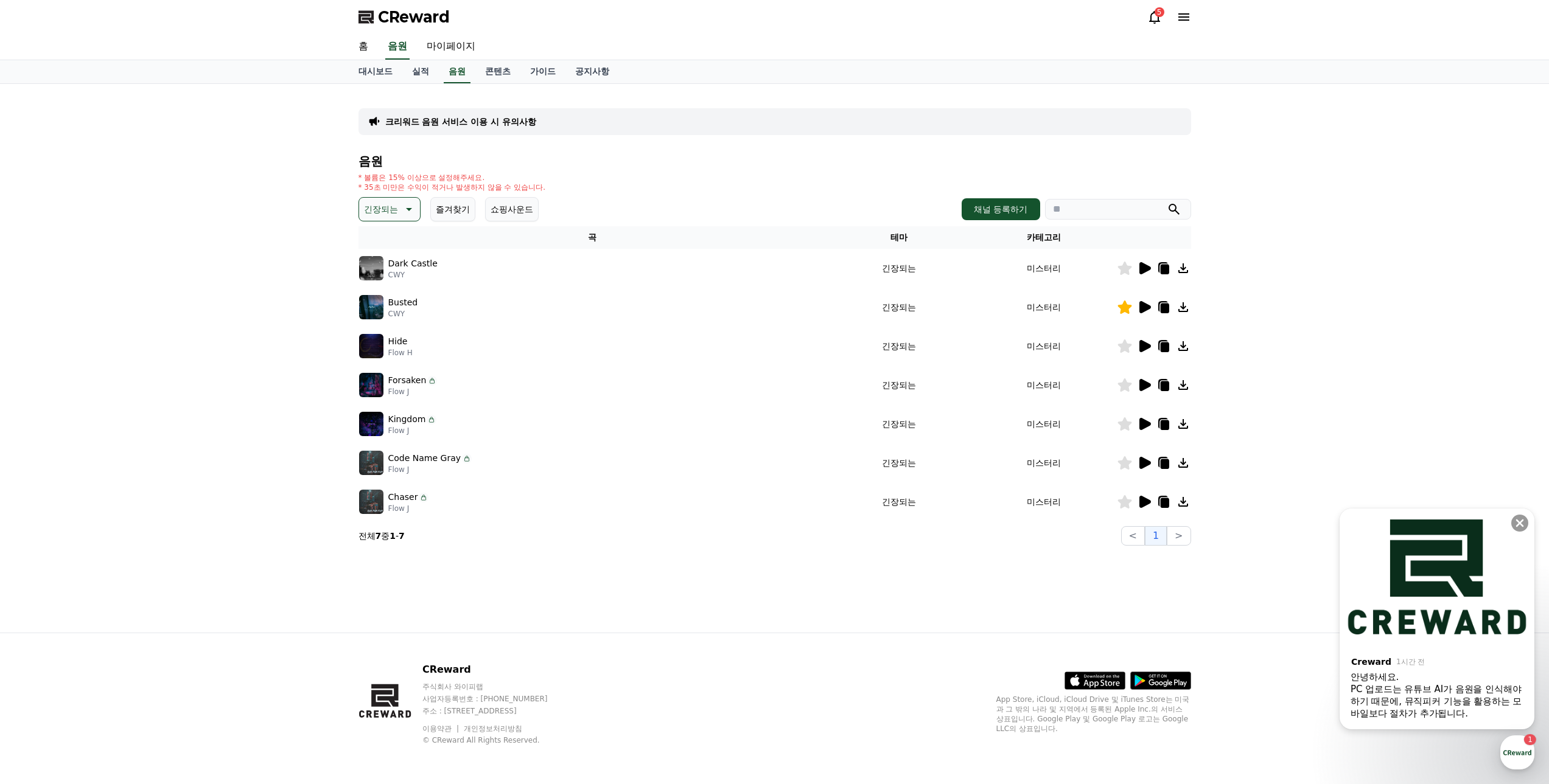
click at [1145, 456] on icon at bounding box center [1144, 463] width 15 height 15
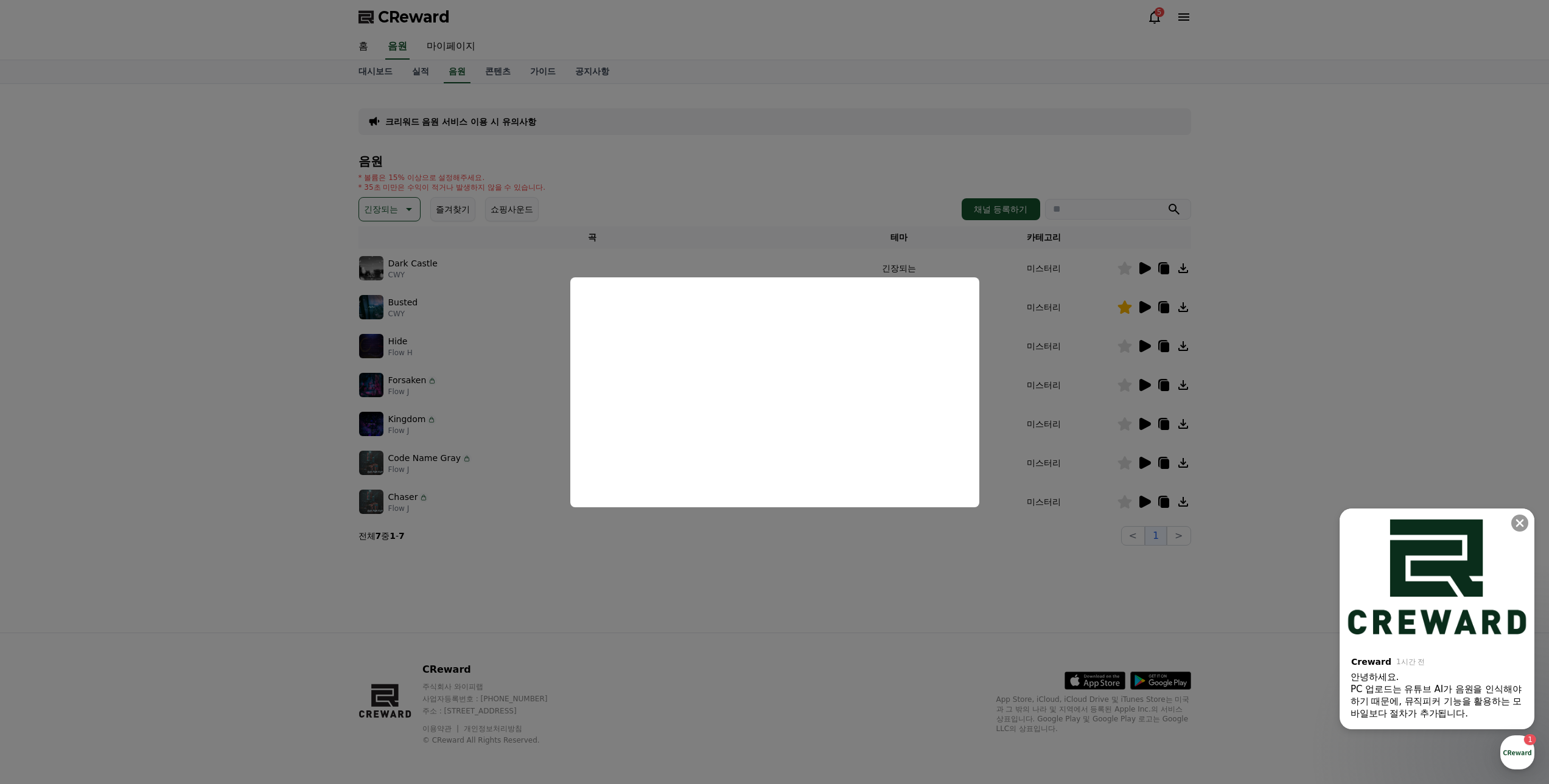
click at [854, 581] on button "close modal" at bounding box center [774, 392] width 1549 height 784
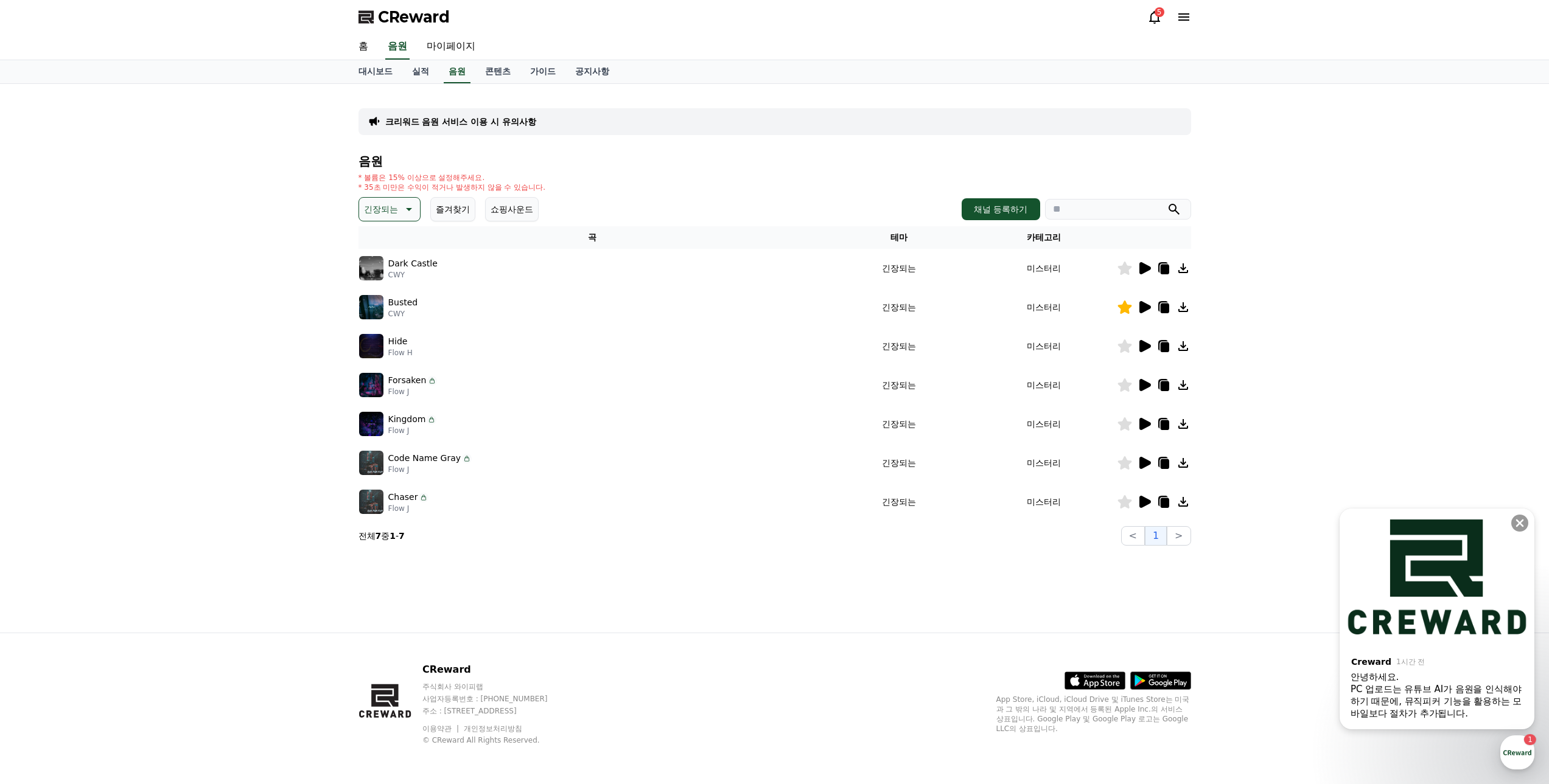
click at [1126, 386] on icon at bounding box center [1124, 385] width 14 height 13
click at [1140, 499] on icon at bounding box center [1145, 502] width 12 height 12
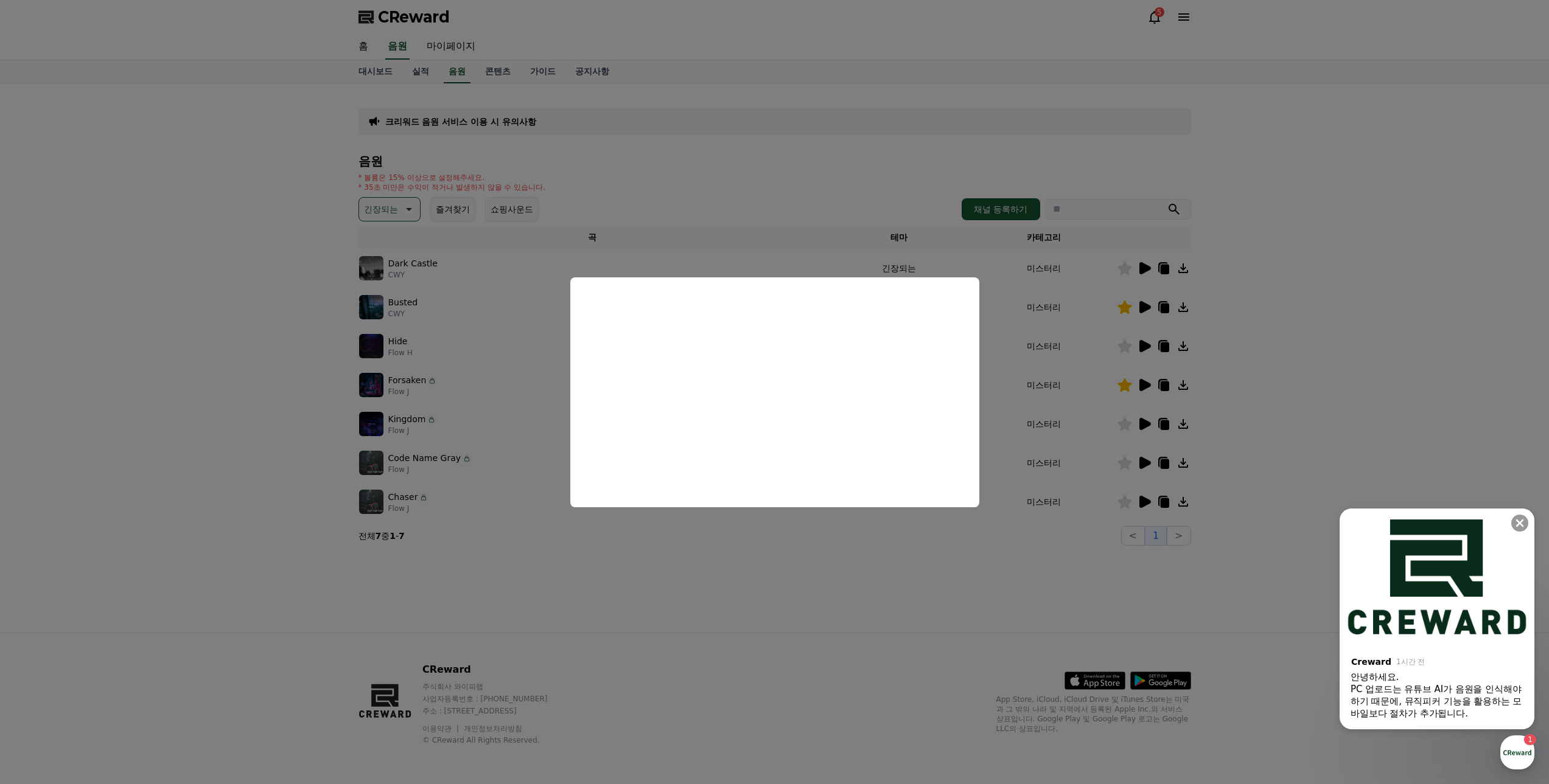
click at [1081, 571] on button "close modal" at bounding box center [774, 392] width 1549 height 784
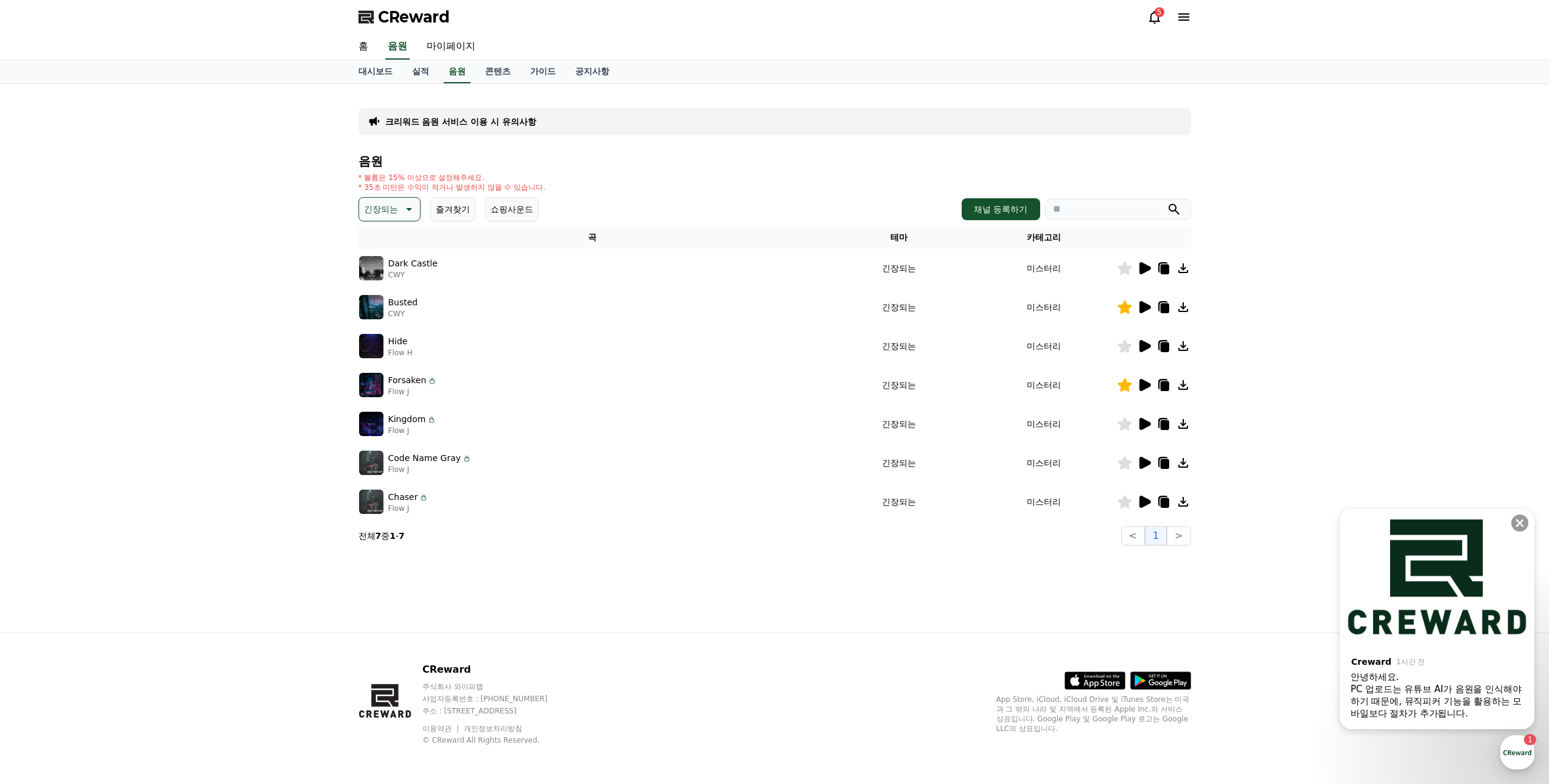
click at [1126, 501] on icon at bounding box center [1124, 502] width 14 height 13
